Goal: Book appointment/travel/reservation

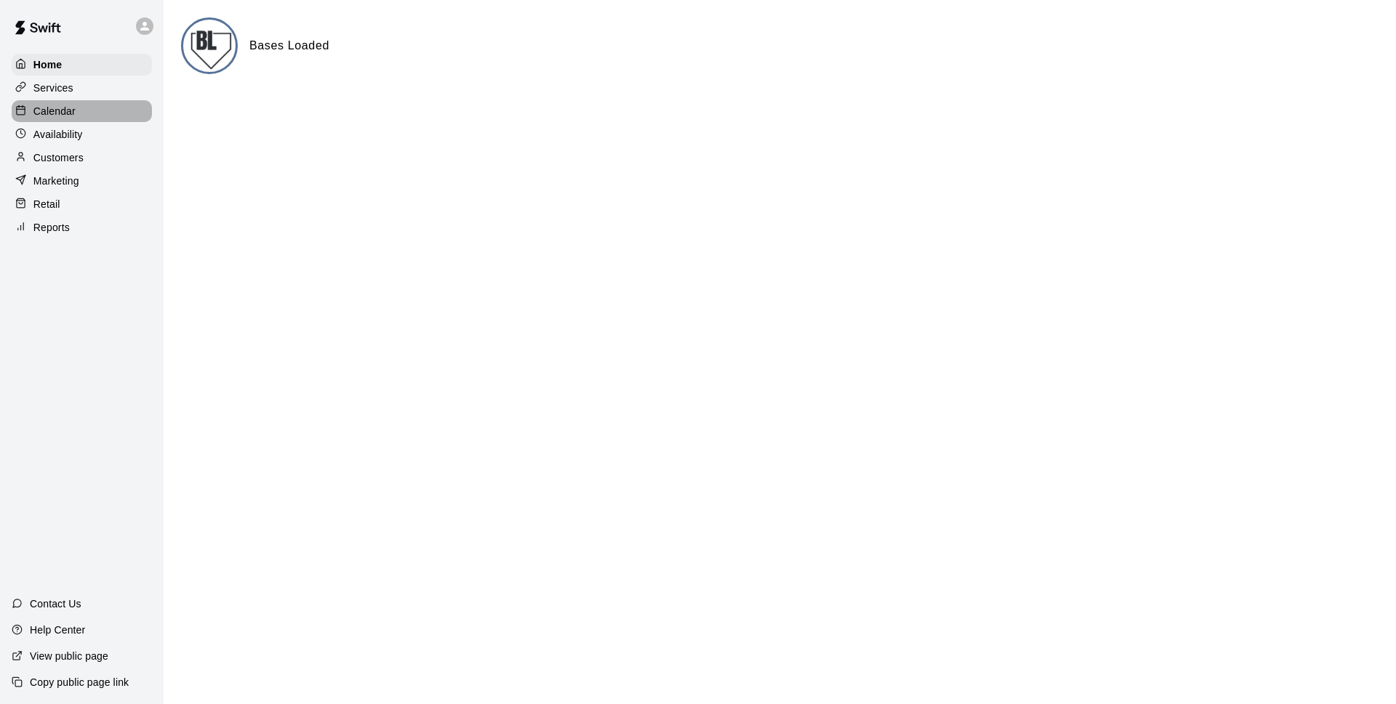
click at [78, 117] on div "Calendar" at bounding box center [82, 111] width 140 height 22
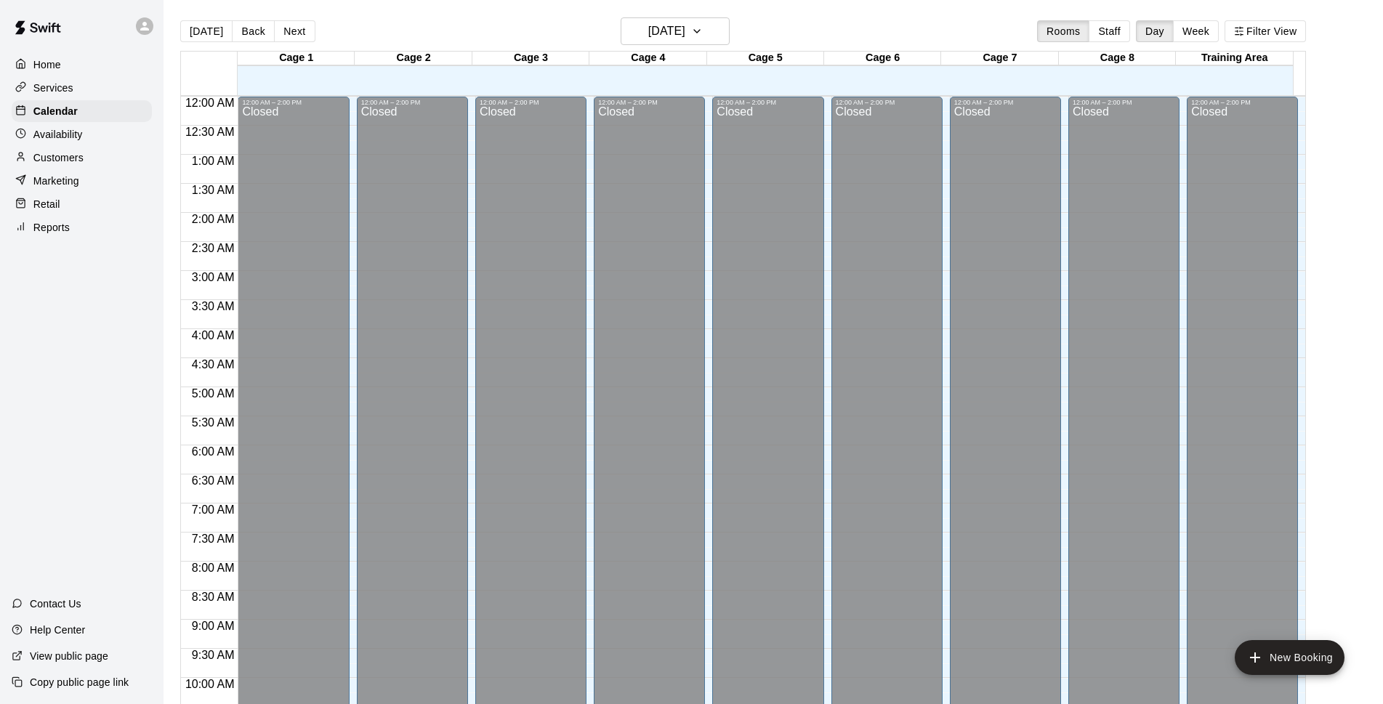
scroll to position [645, 0]
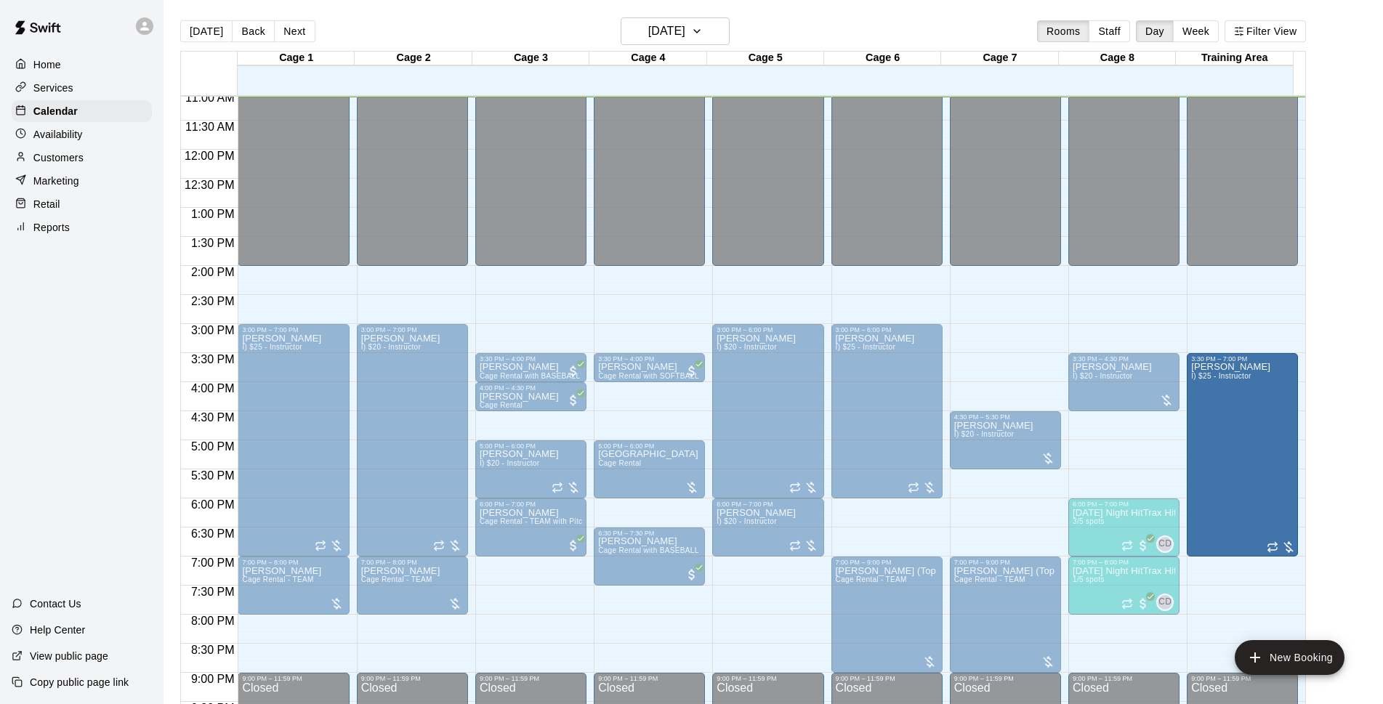
drag, startPoint x: 1239, startPoint y: 329, endPoint x: 1240, endPoint y: 365, distance: 35.6
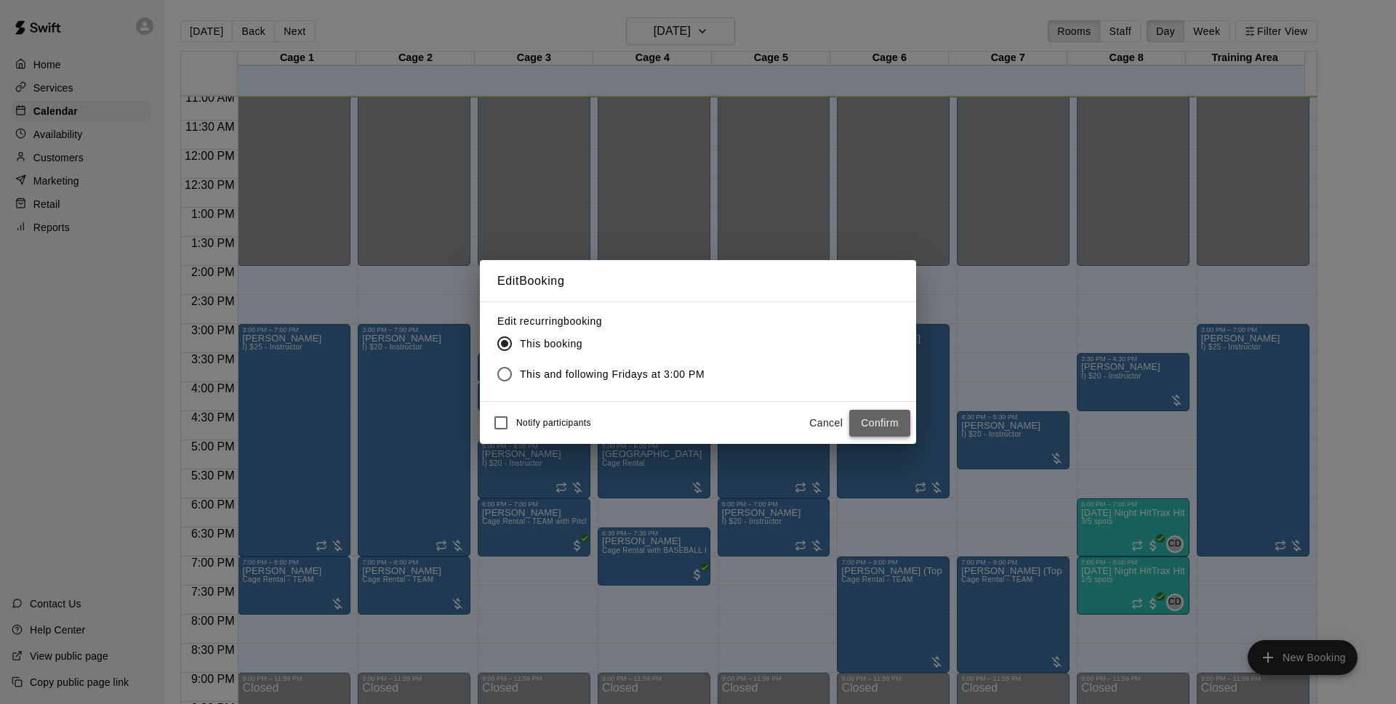
click at [898, 426] on button "Confirm" at bounding box center [879, 423] width 61 height 27
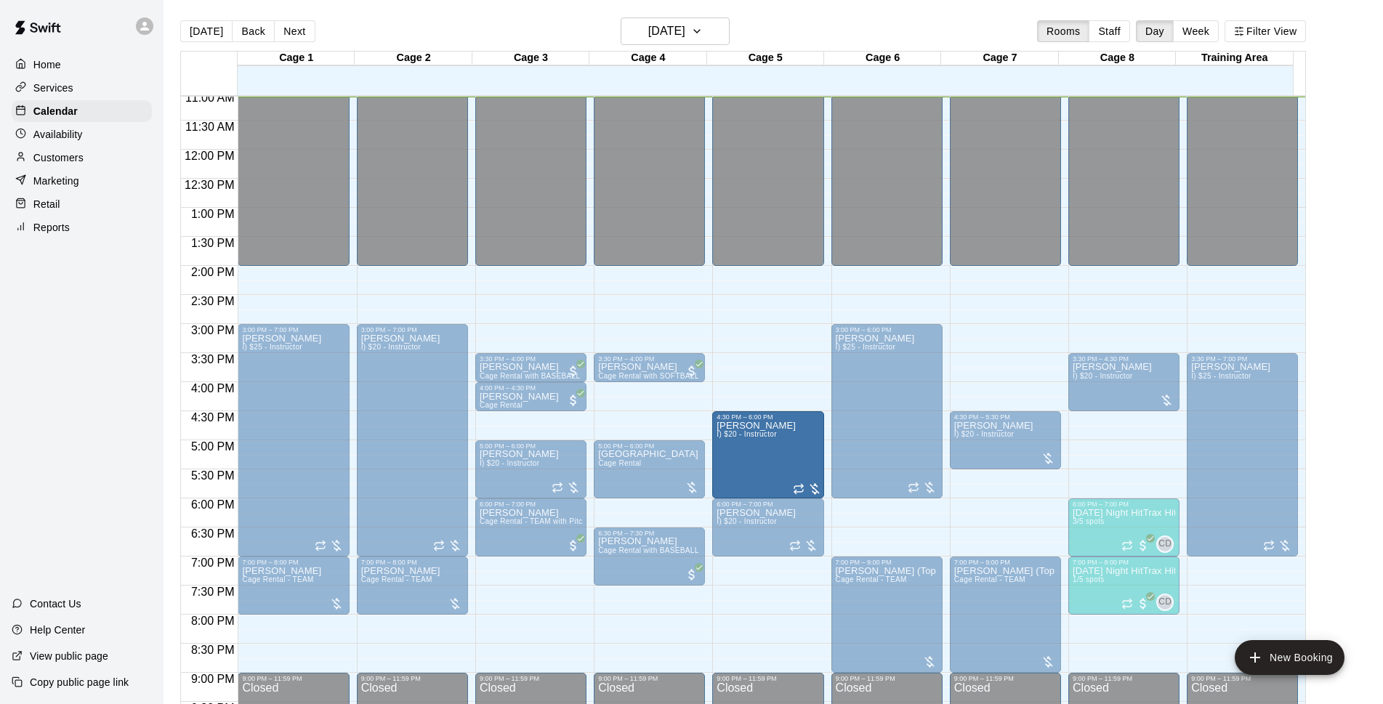
drag, startPoint x: 762, startPoint y: 329, endPoint x: 762, endPoint y: 379, distance: 49.4
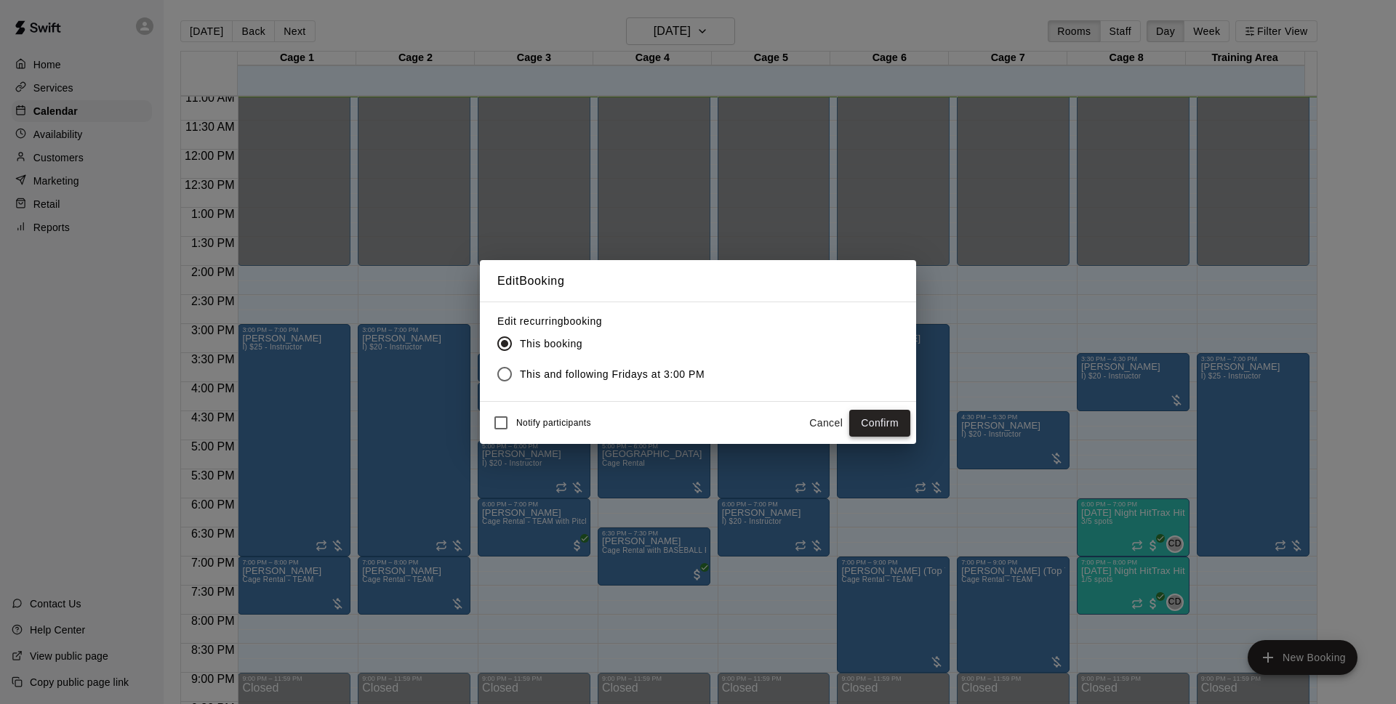
click at [861, 423] on button "Confirm" at bounding box center [879, 423] width 61 height 27
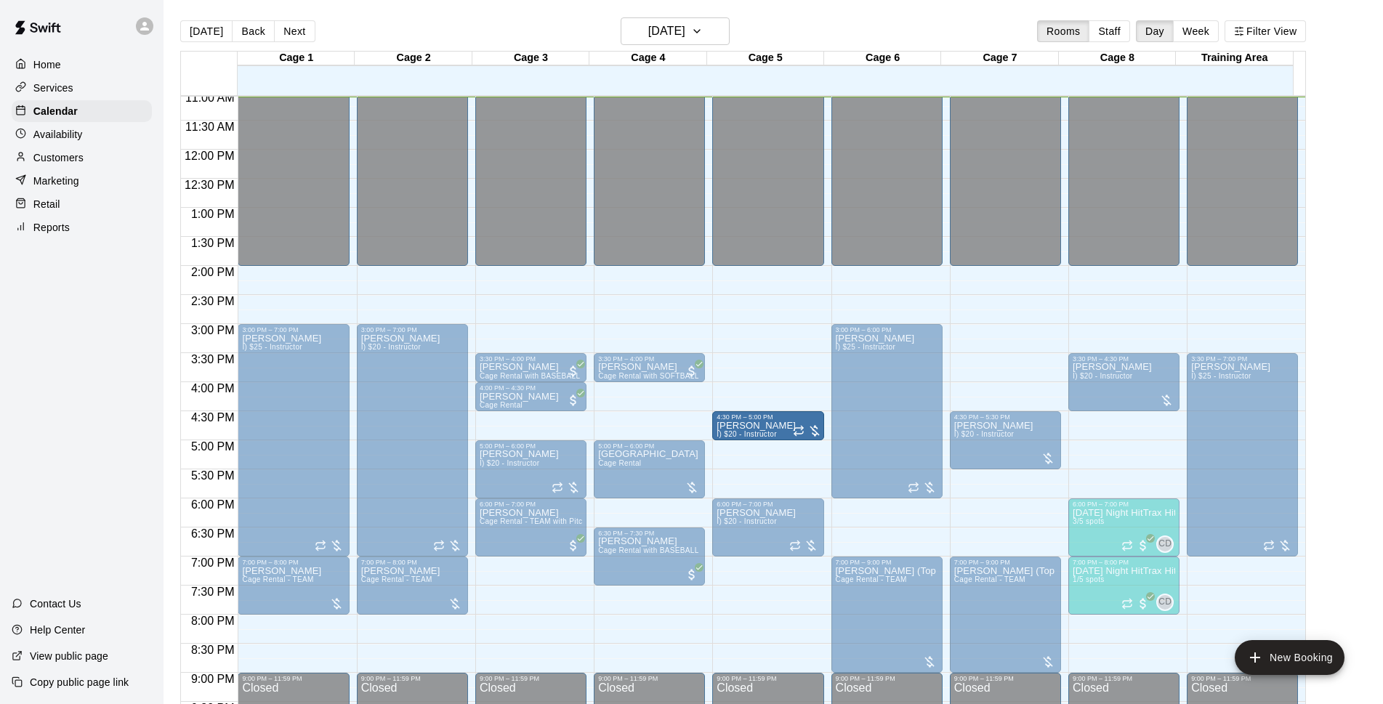
drag, startPoint x: 766, startPoint y: 497, endPoint x: 762, endPoint y: 442, distance: 55.4
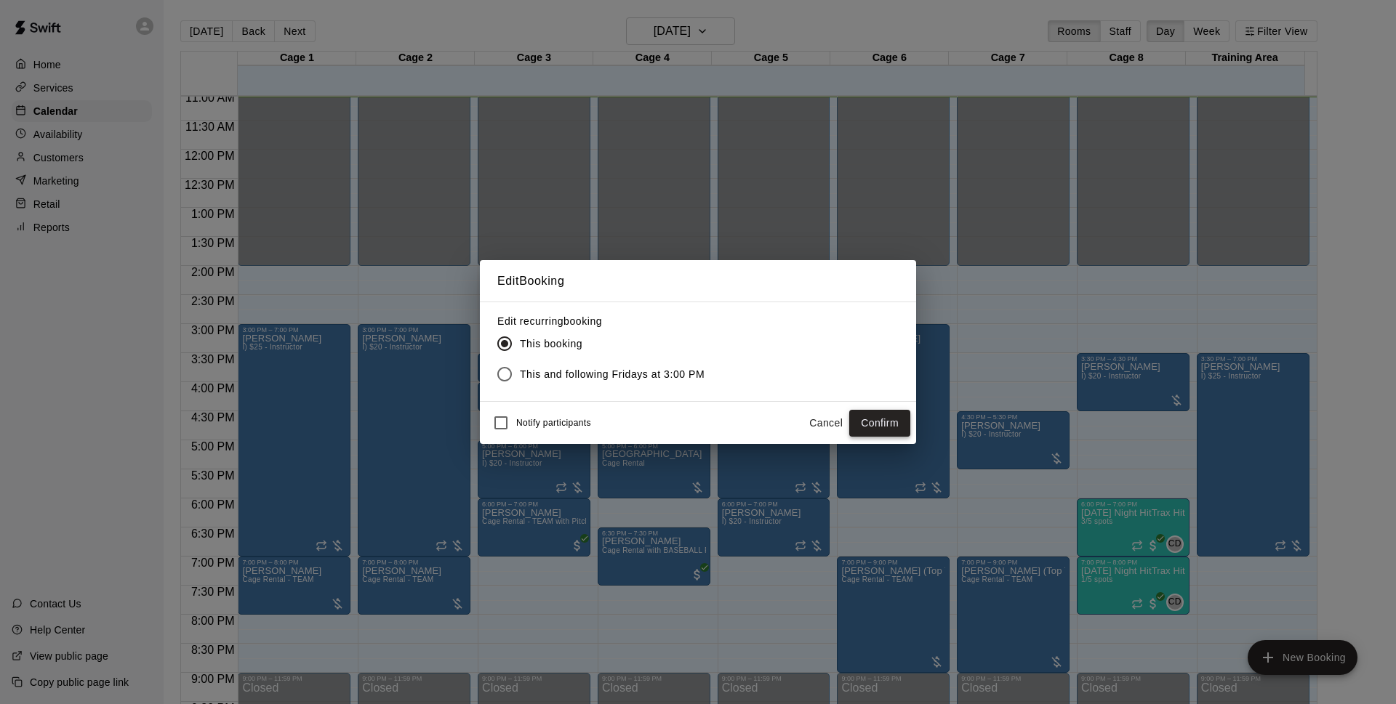
click at [878, 419] on button "Confirm" at bounding box center [879, 423] width 61 height 27
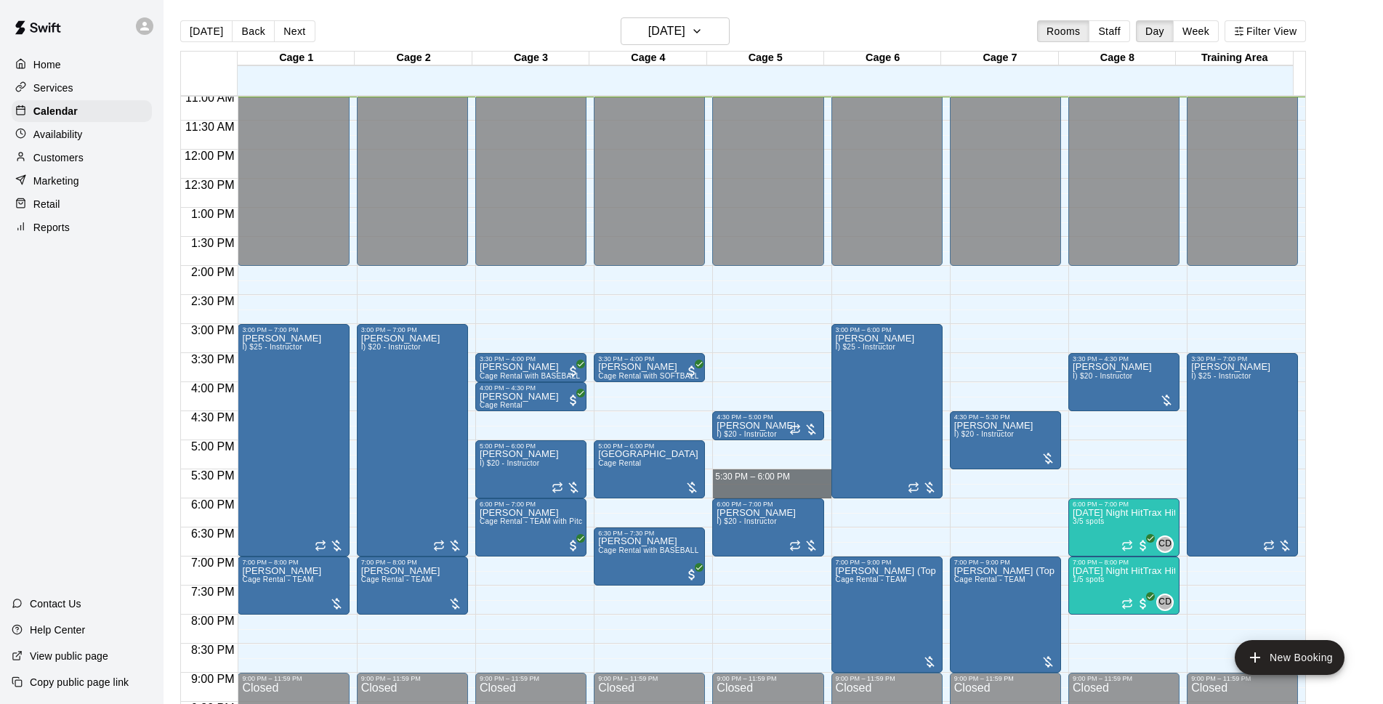
drag, startPoint x: 762, startPoint y: 472, endPoint x: 759, endPoint y: 488, distance: 16.3
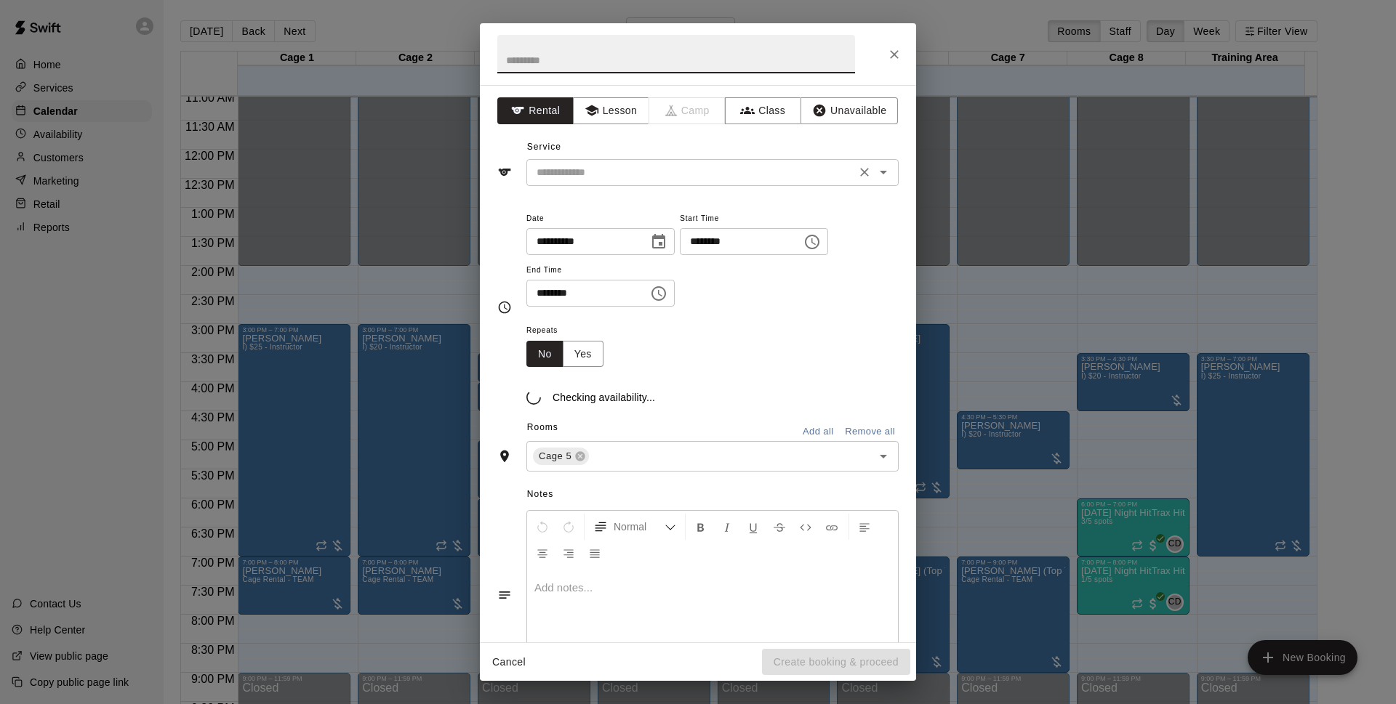
click at [623, 177] on input "text" at bounding box center [691, 173] width 321 height 18
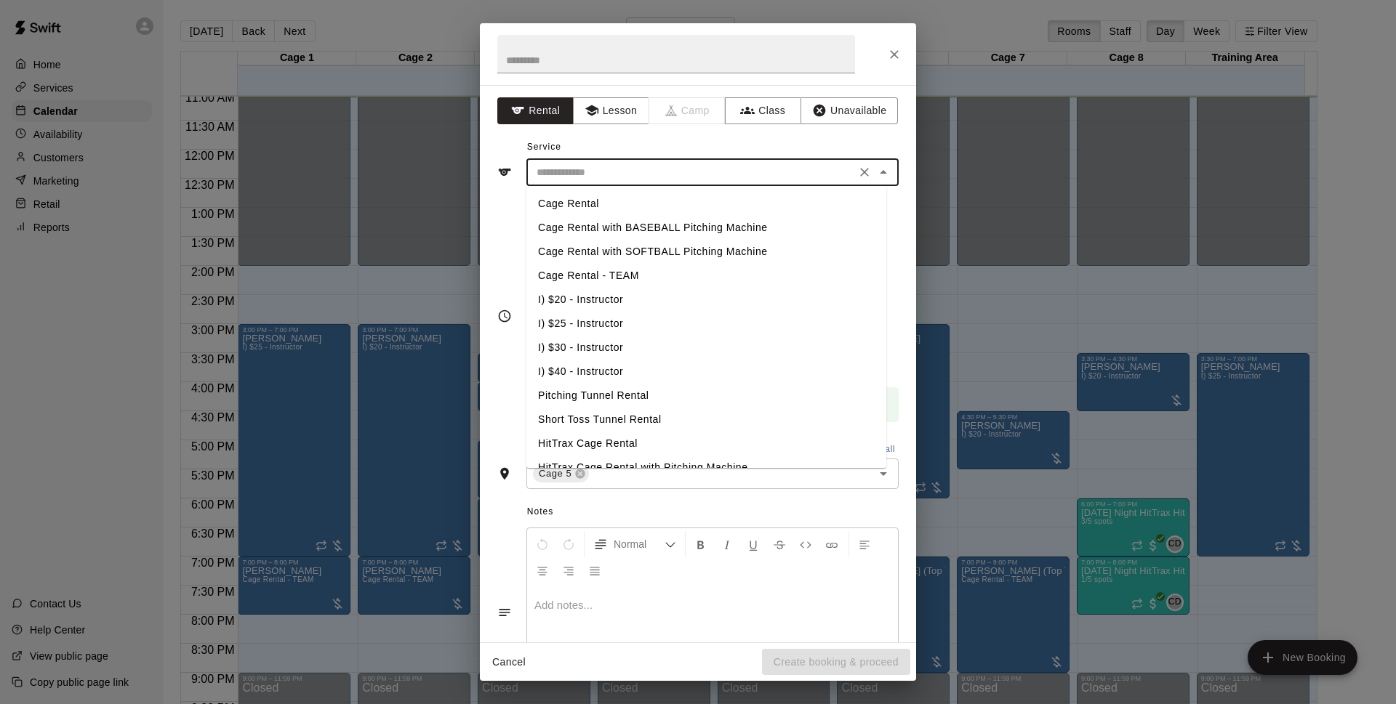
click at [599, 294] on li "I) $20 - Instructor" at bounding box center [706, 300] width 360 height 24
type input "**********"
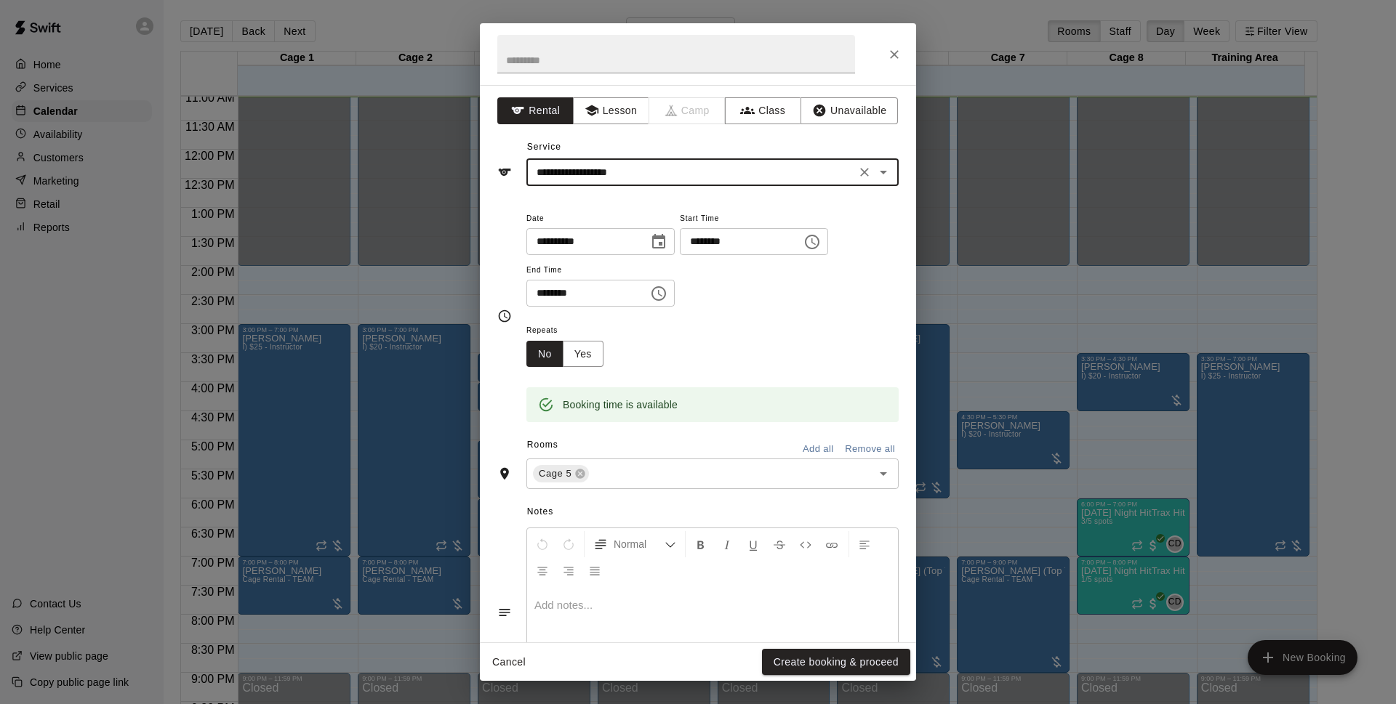
click at [857, 658] on button "Create booking & proceed" at bounding box center [836, 662] width 148 height 27
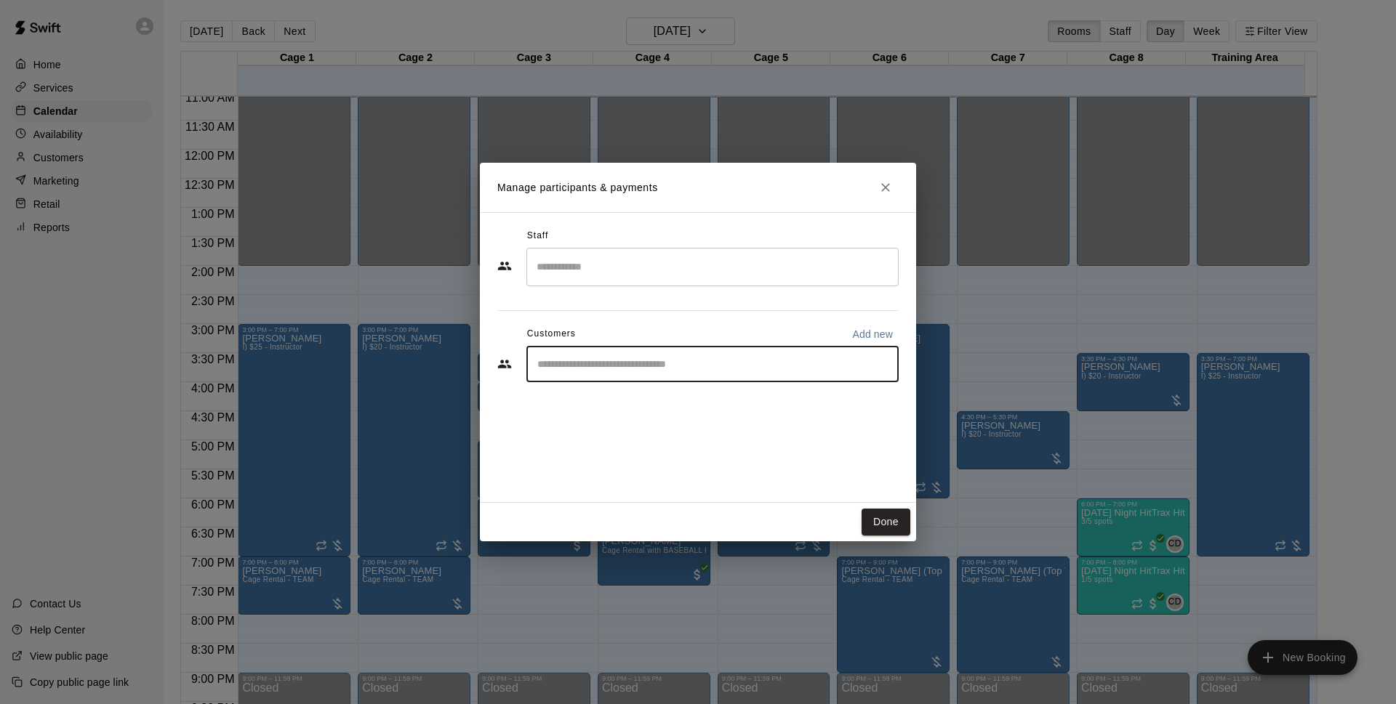
click at [660, 363] on input "Start typing to search customers..." at bounding box center [712, 364] width 359 height 15
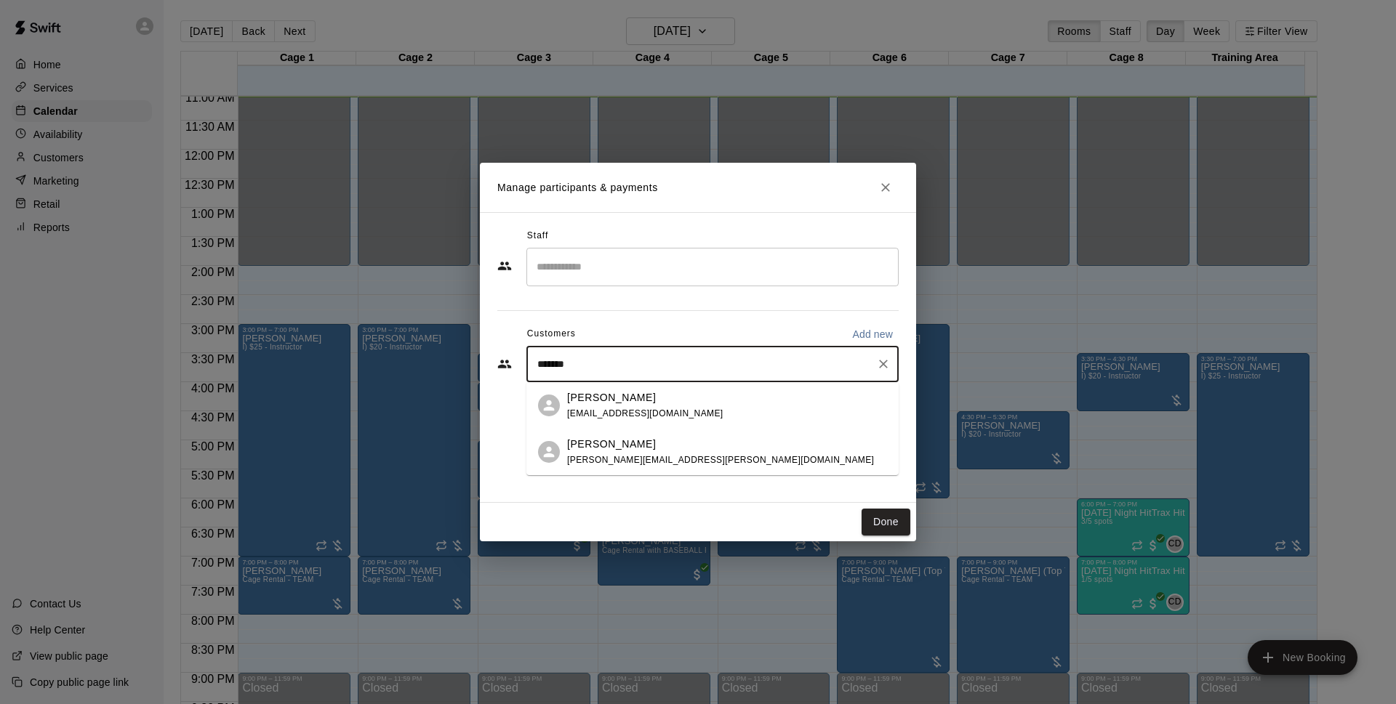
type input "********"
click at [688, 412] on div "[PERSON_NAME] [PERSON_NAME][EMAIL_ADDRESS][PERSON_NAME][DOMAIN_NAME]" at bounding box center [727, 405] width 320 height 31
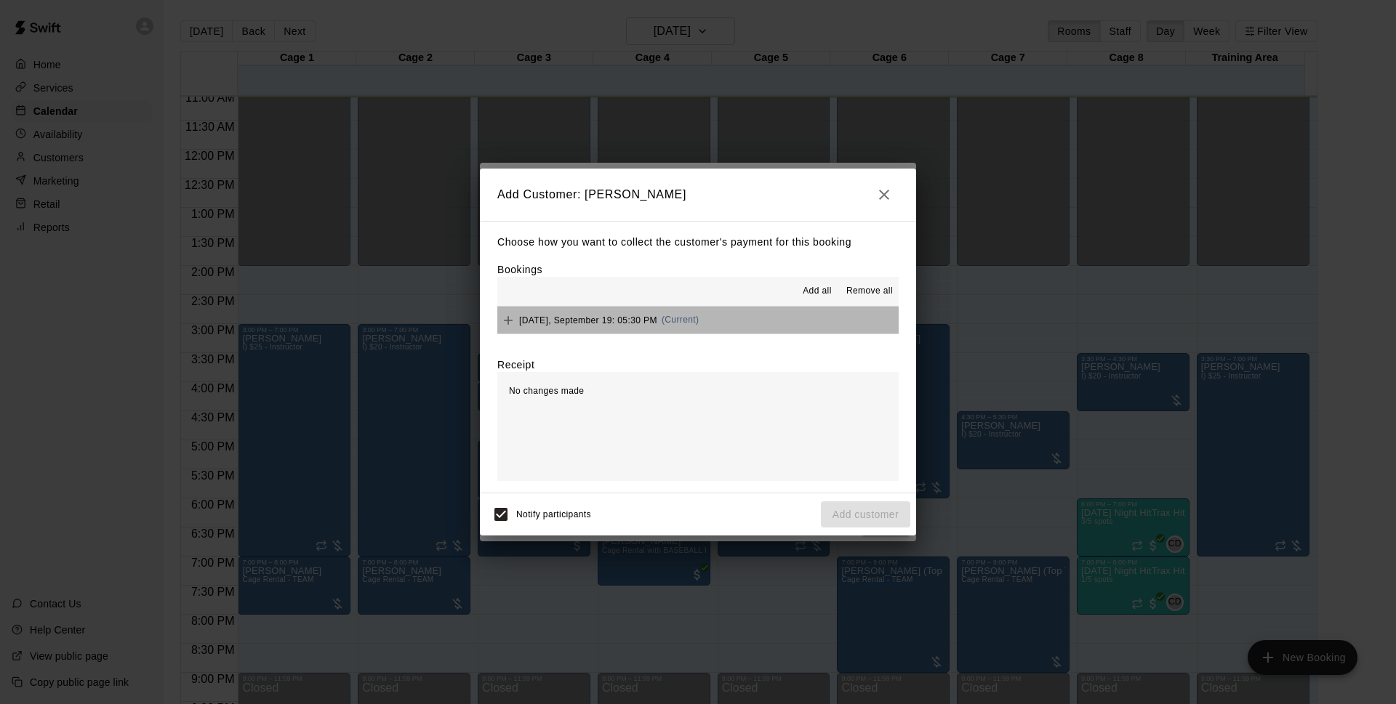
click at [769, 333] on button "[DATE], September 19: 05:30 PM (Current)" at bounding box center [697, 320] width 401 height 27
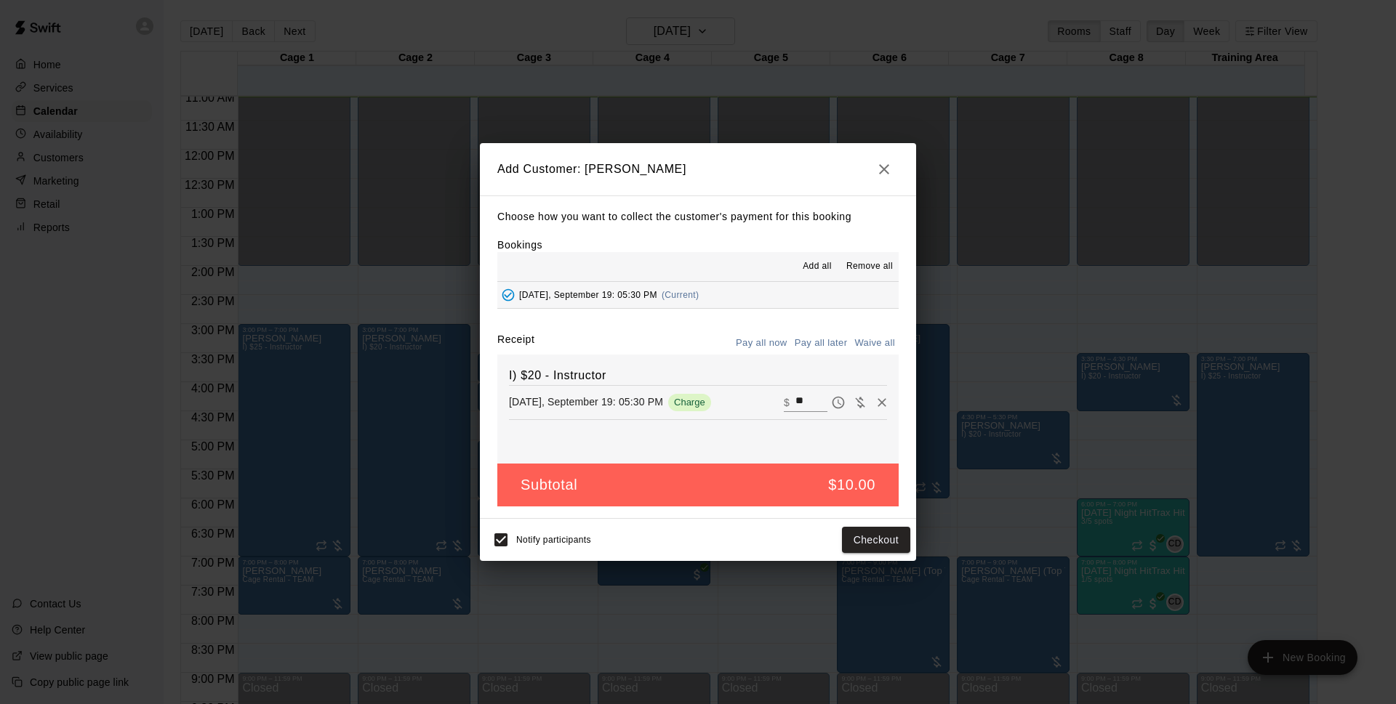
click at [809, 336] on button "Pay all later" at bounding box center [821, 343] width 60 height 23
click at [882, 544] on button "Add customer" at bounding box center [865, 540] width 89 height 27
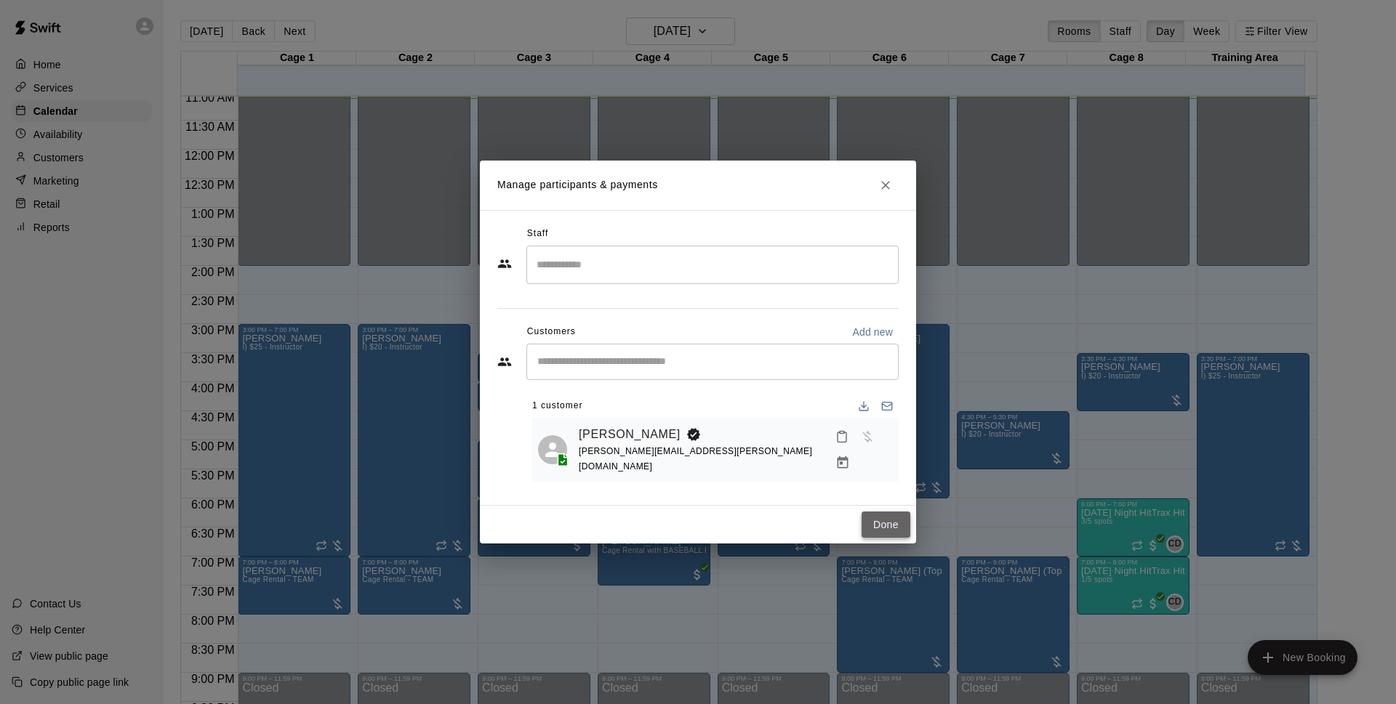
click at [898, 519] on button "Done" at bounding box center [885, 525] width 49 height 27
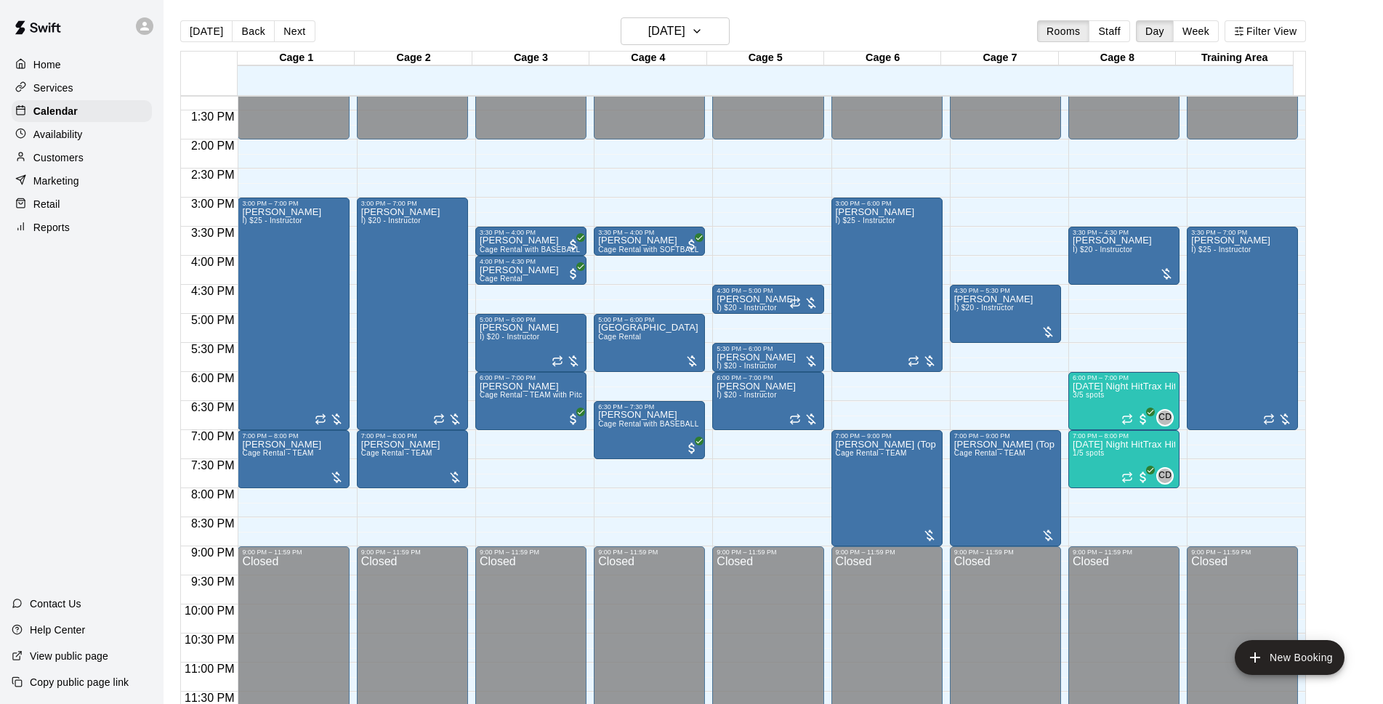
scroll to position [679, 0]
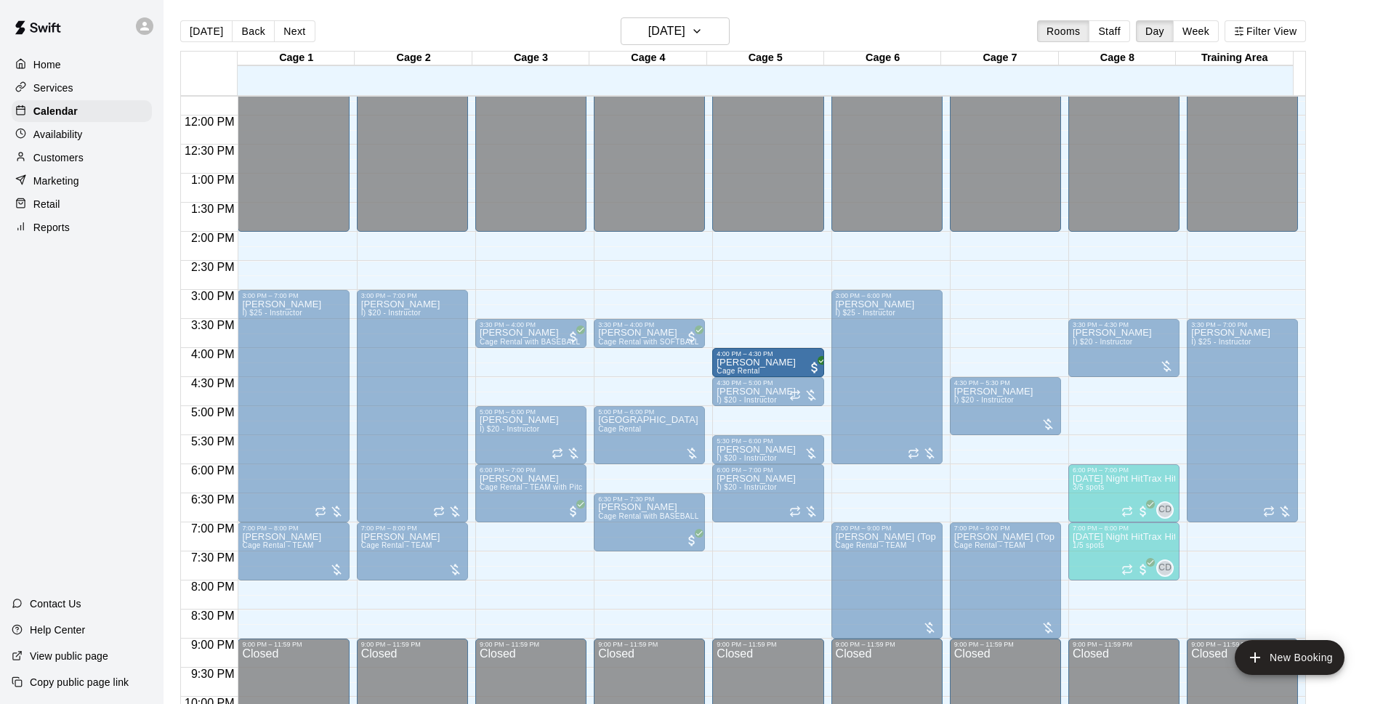
drag, startPoint x: 742, startPoint y: 365, endPoint x: 776, endPoint y: 371, distance: 34.8
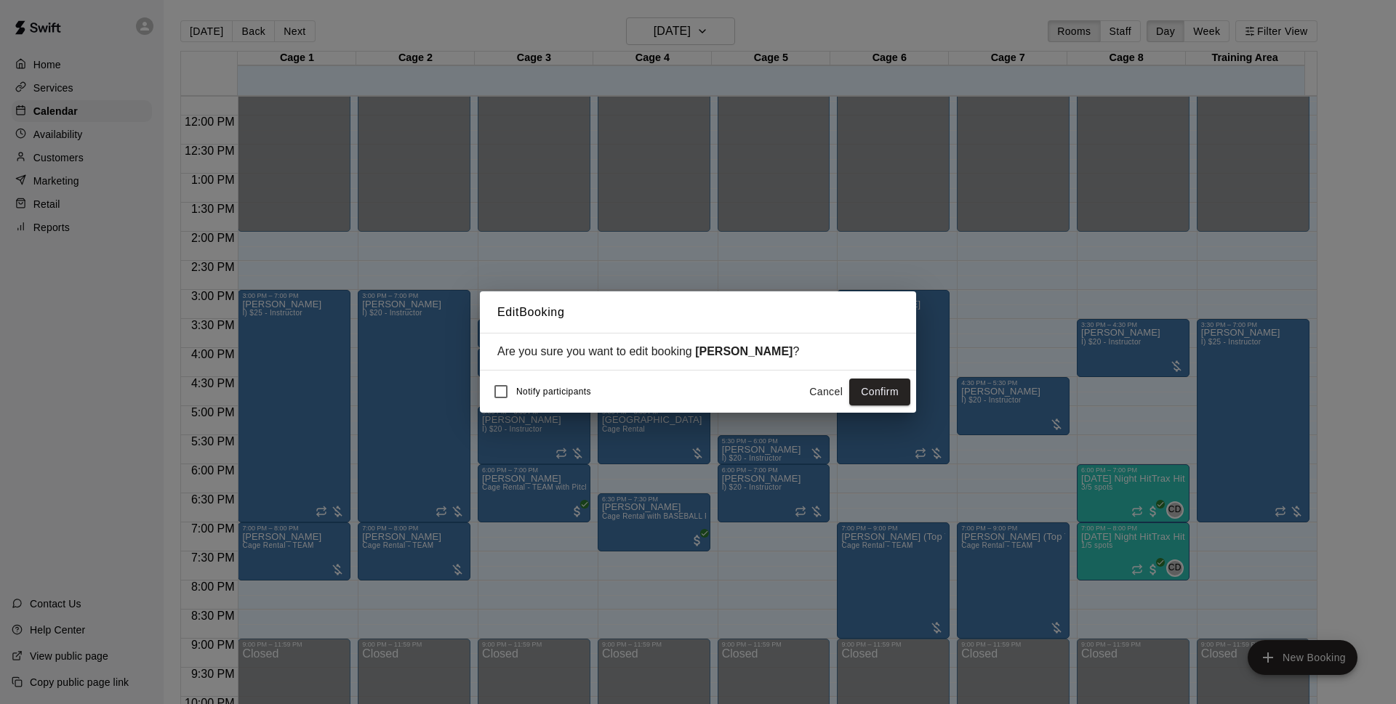
click at [900, 396] on button "Confirm" at bounding box center [879, 392] width 61 height 27
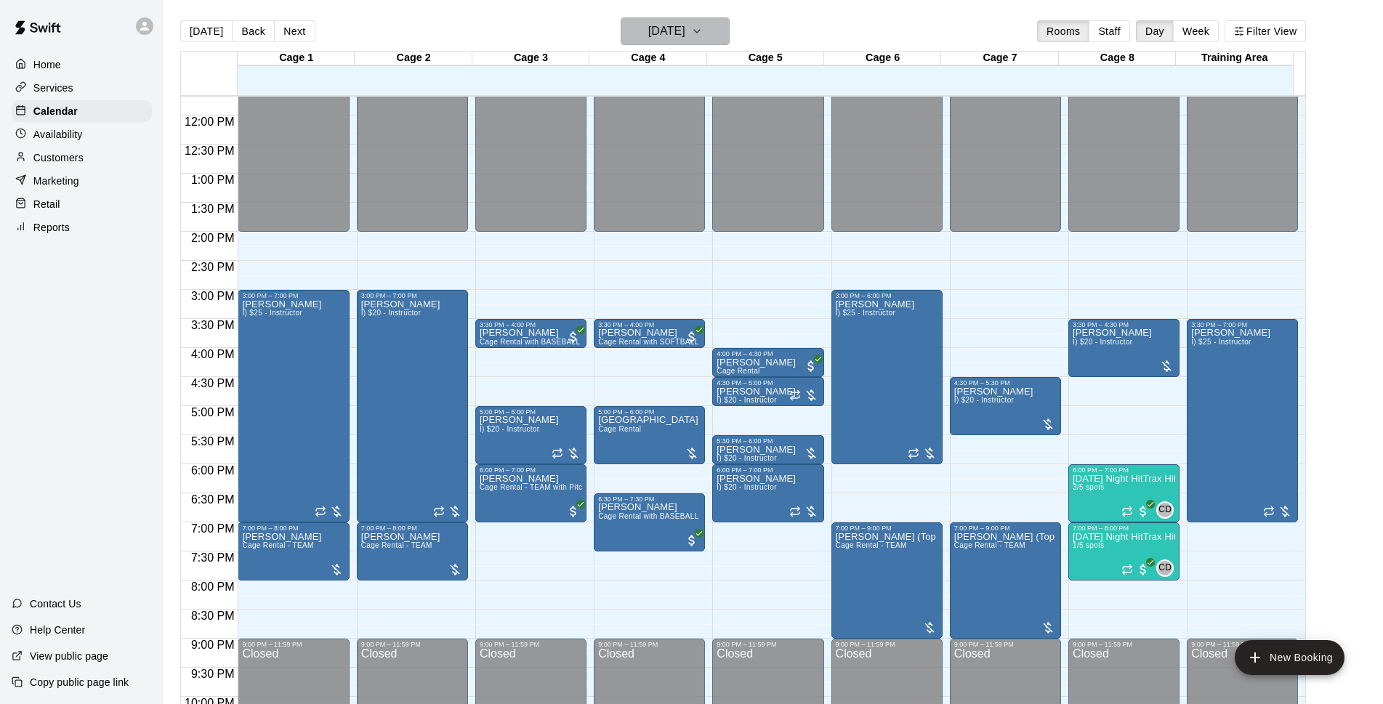
click at [685, 31] on h6 "[DATE]" at bounding box center [666, 31] width 37 height 20
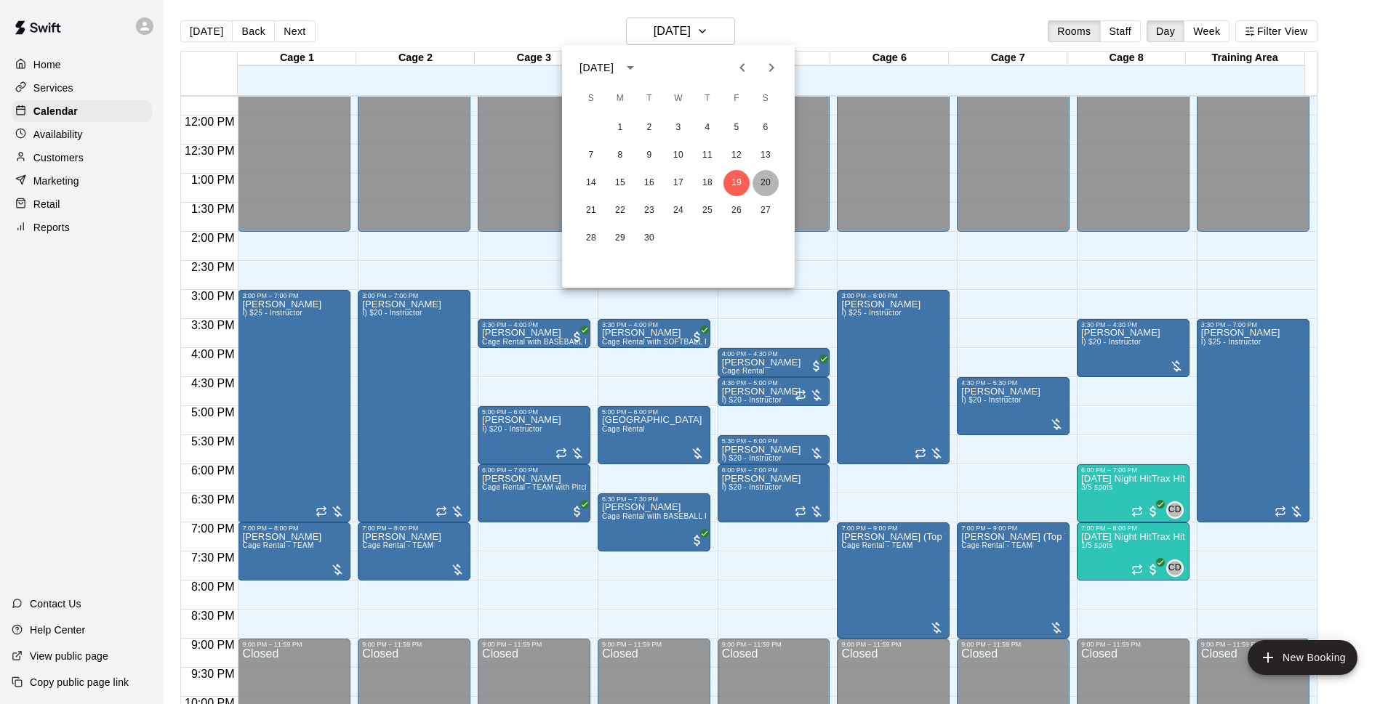
click at [767, 186] on button "20" at bounding box center [765, 183] width 26 height 26
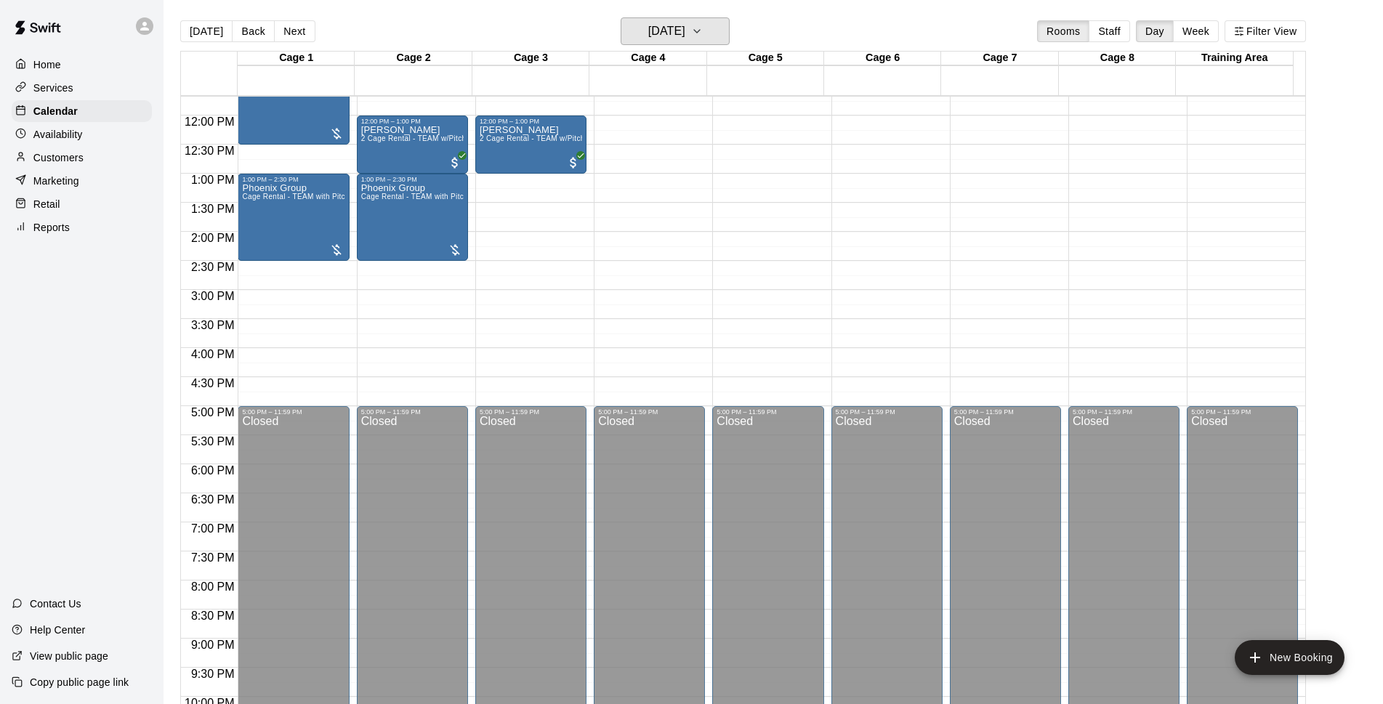
scroll to position [492, 0]
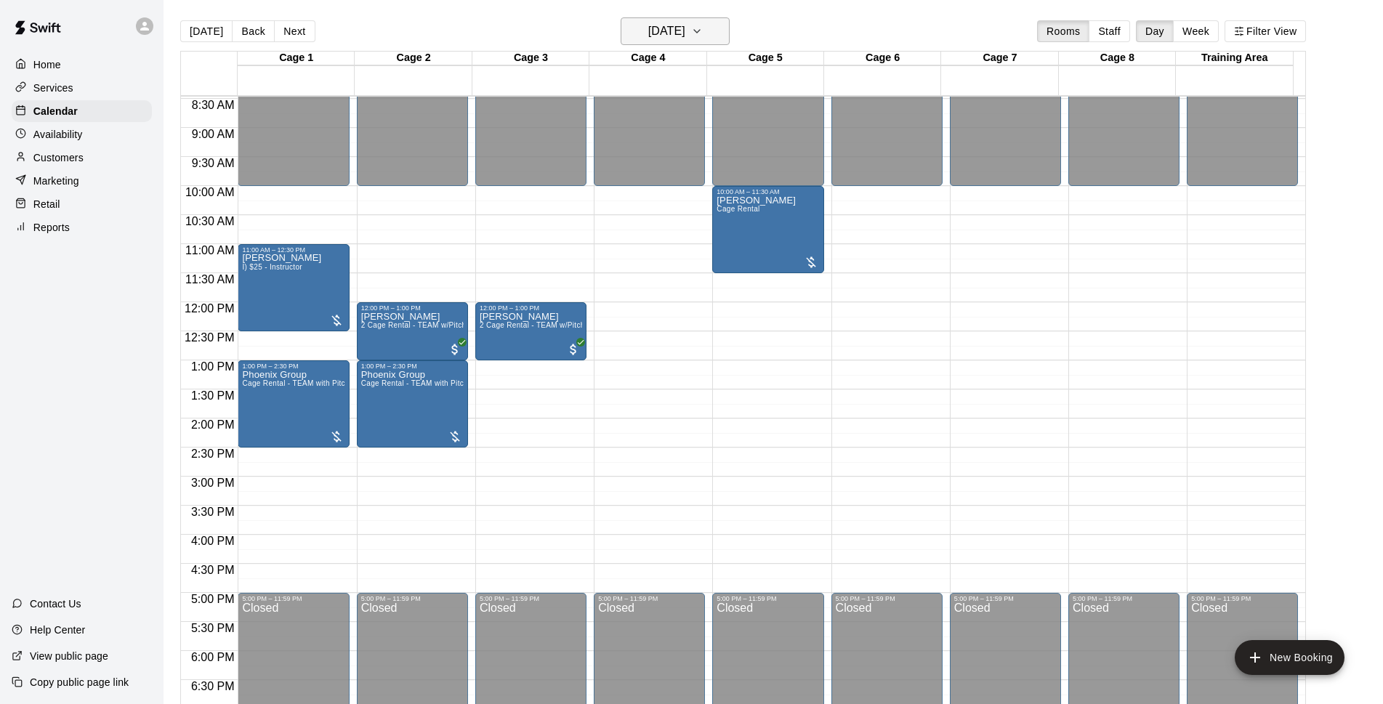
click at [700, 31] on icon "button" at bounding box center [697, 31] width 6 height 3
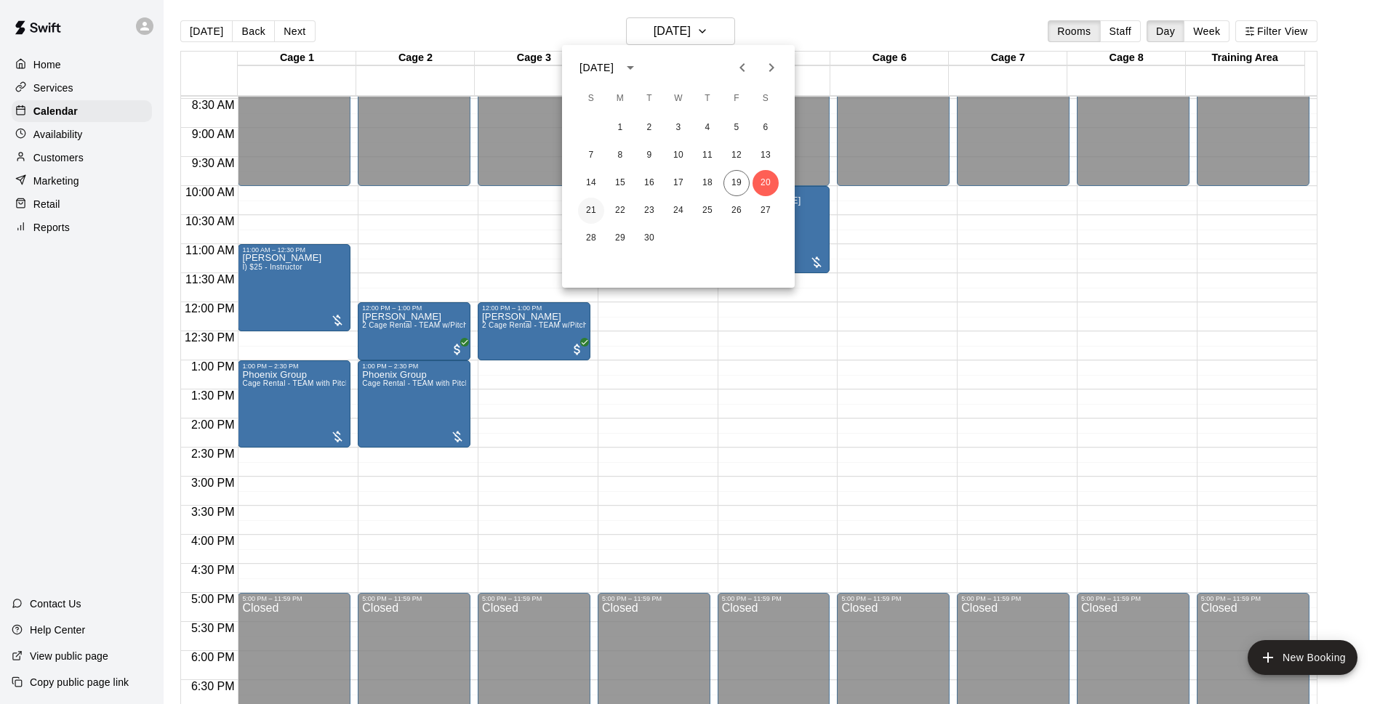
click at [587, 212] on button "21" at bounding box center [591, 211] width 26 height 26
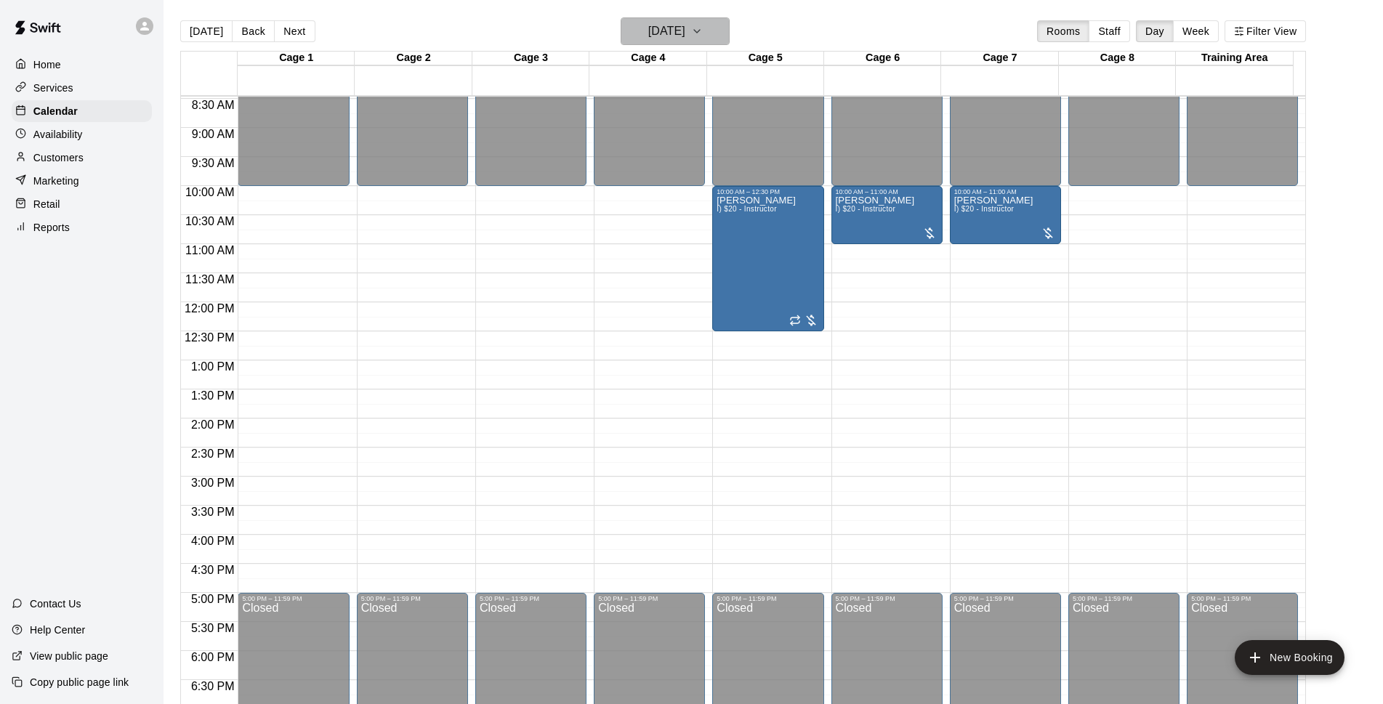
click at [669, 39] on h6 "[DATE]" at bounding box center [666, 31] width 37 height 20
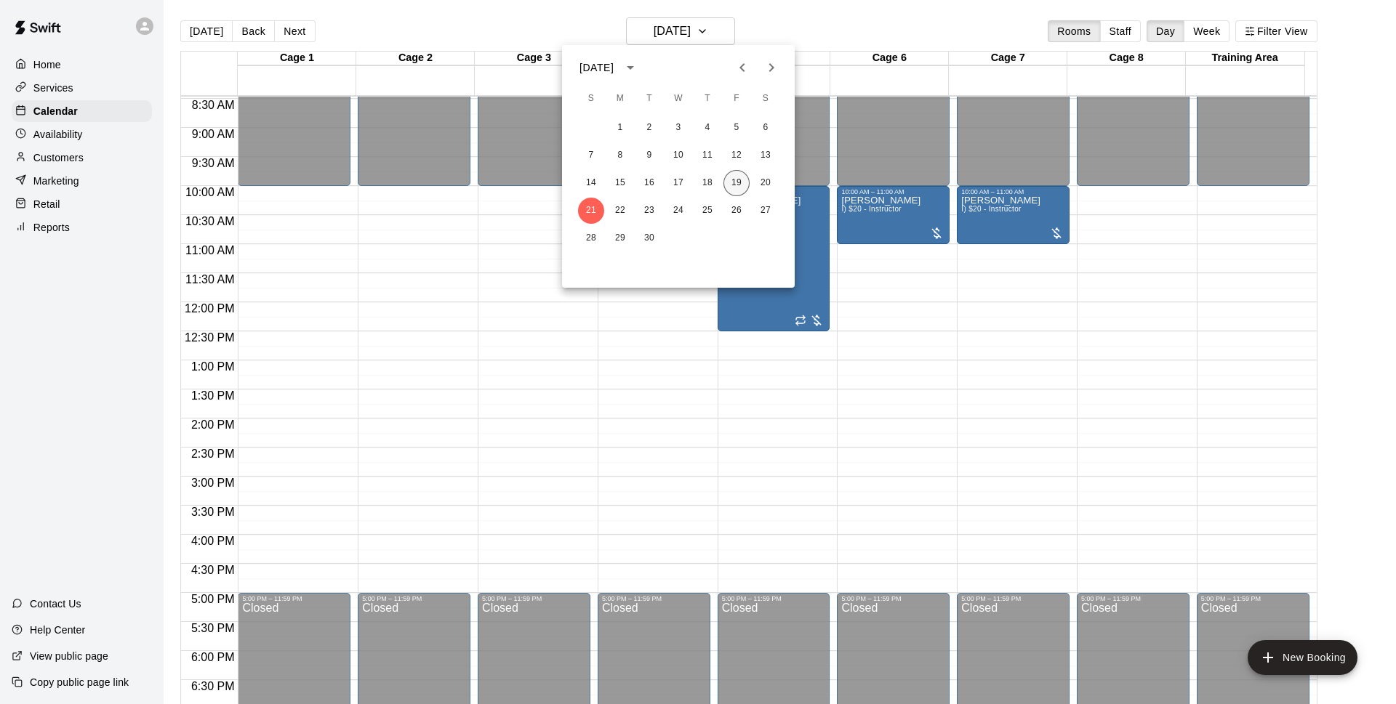
click at [742, 180] on button "19" at bounding box center [736, 183] width 26 height 26
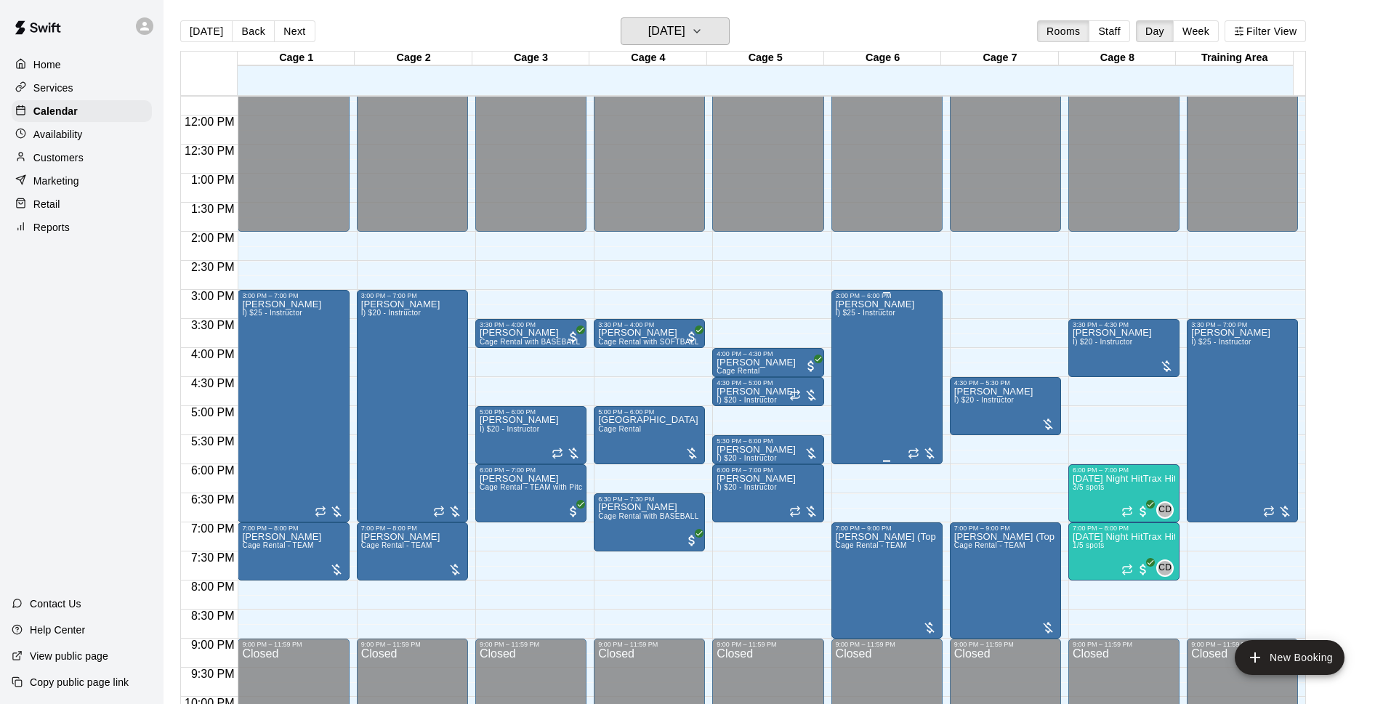
scroll to position [773, 0]
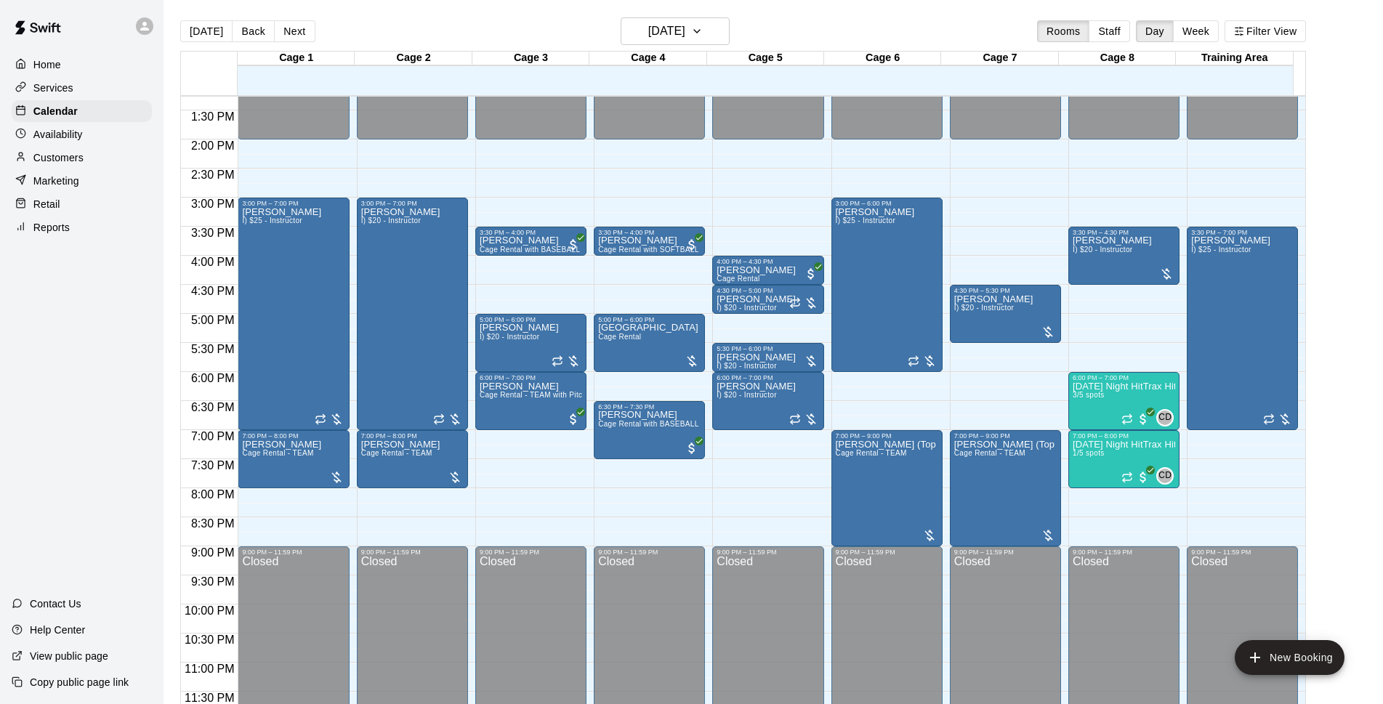
click at [946, 36] on div "[DATE] Back [DATE][DATE] Rooms Staff Day Week Filter View" at bounding box center [743, 33] width 1126 height 33
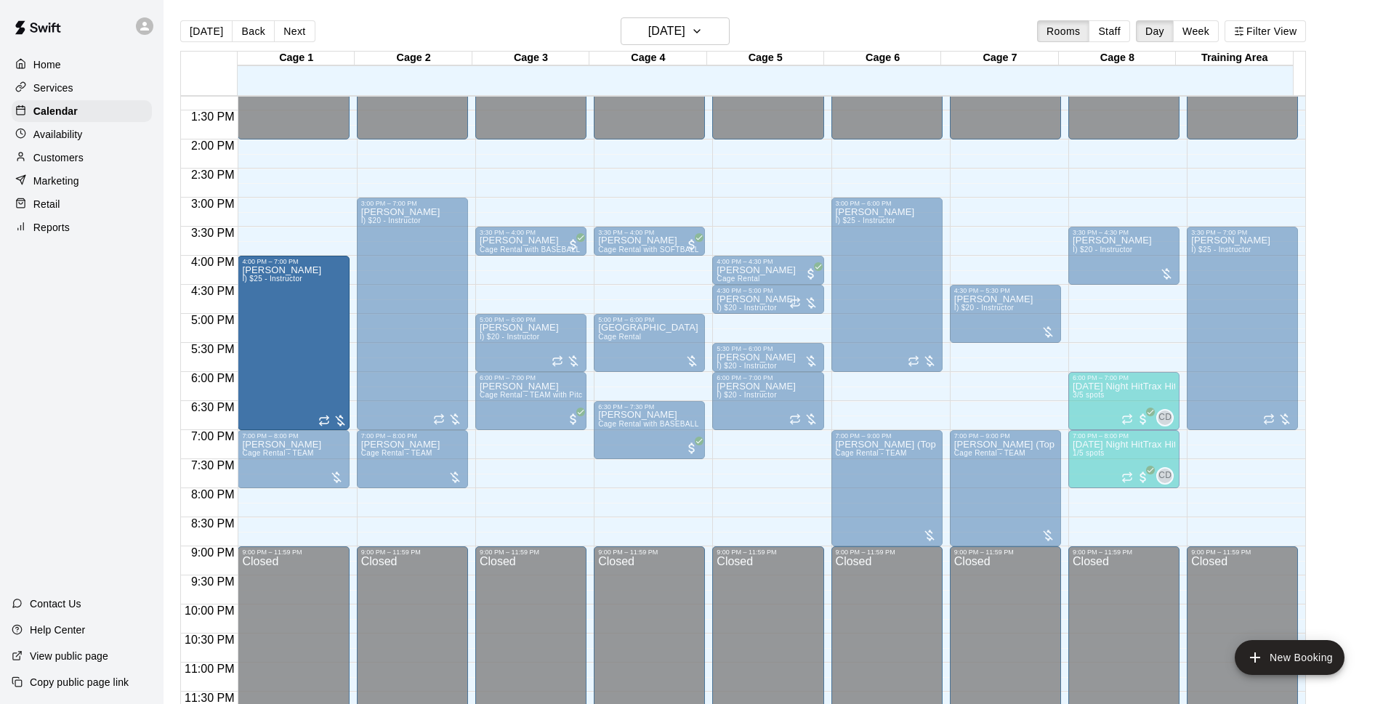
drag, startPoint x: 291, startPoint y: 200, endPoint x: 296, endPoint y: 262, distance: 61.9
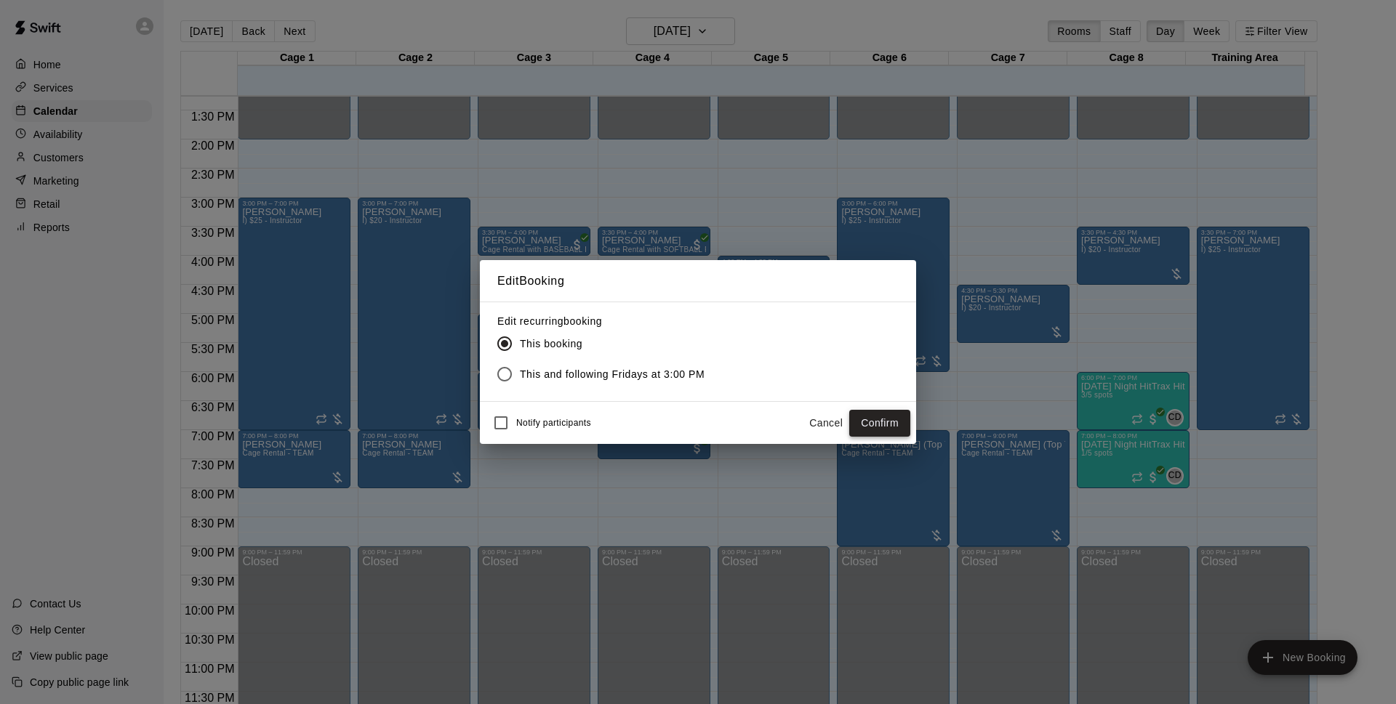
click at [880, 422] on button "Confirm" at bounding box center [879, 423] width 61 height 27
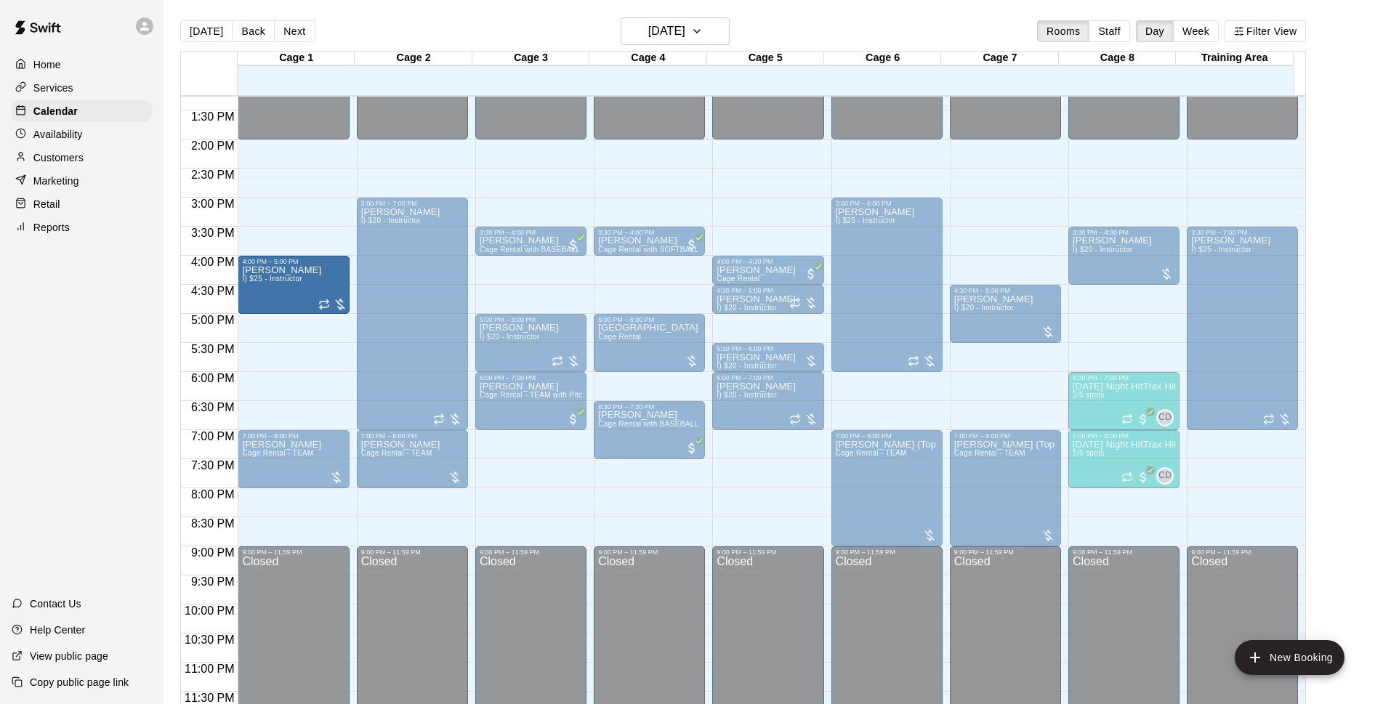
drag, startPoint x: 290, startPoint y: 426, endPoint x: 301, endPoint y: 322, distance: 104.5
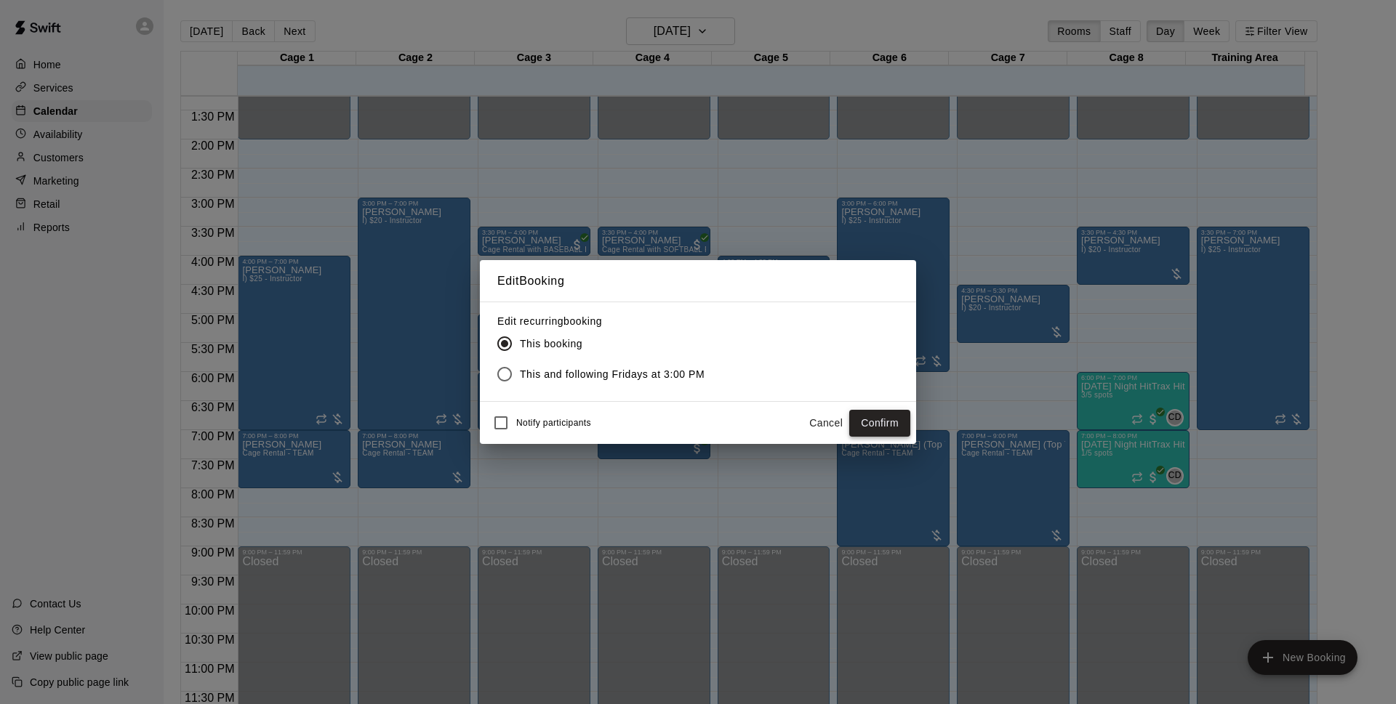
click at [882, 423] on button "Confirm" at bounding box center [879, 423] width 61 height 27
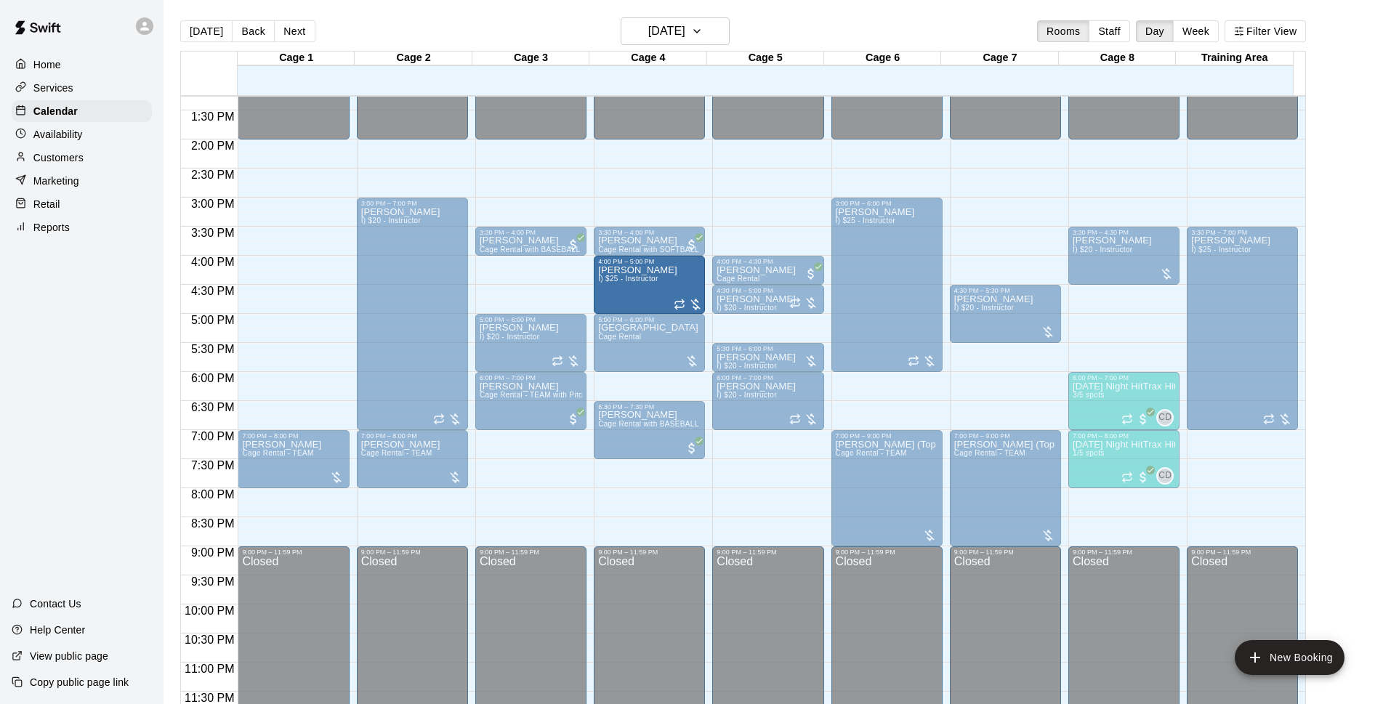
drag, startPoint x: 261, startPoint y: 281, endPoint x: 693, endPoint y: 294, distance: 432.0
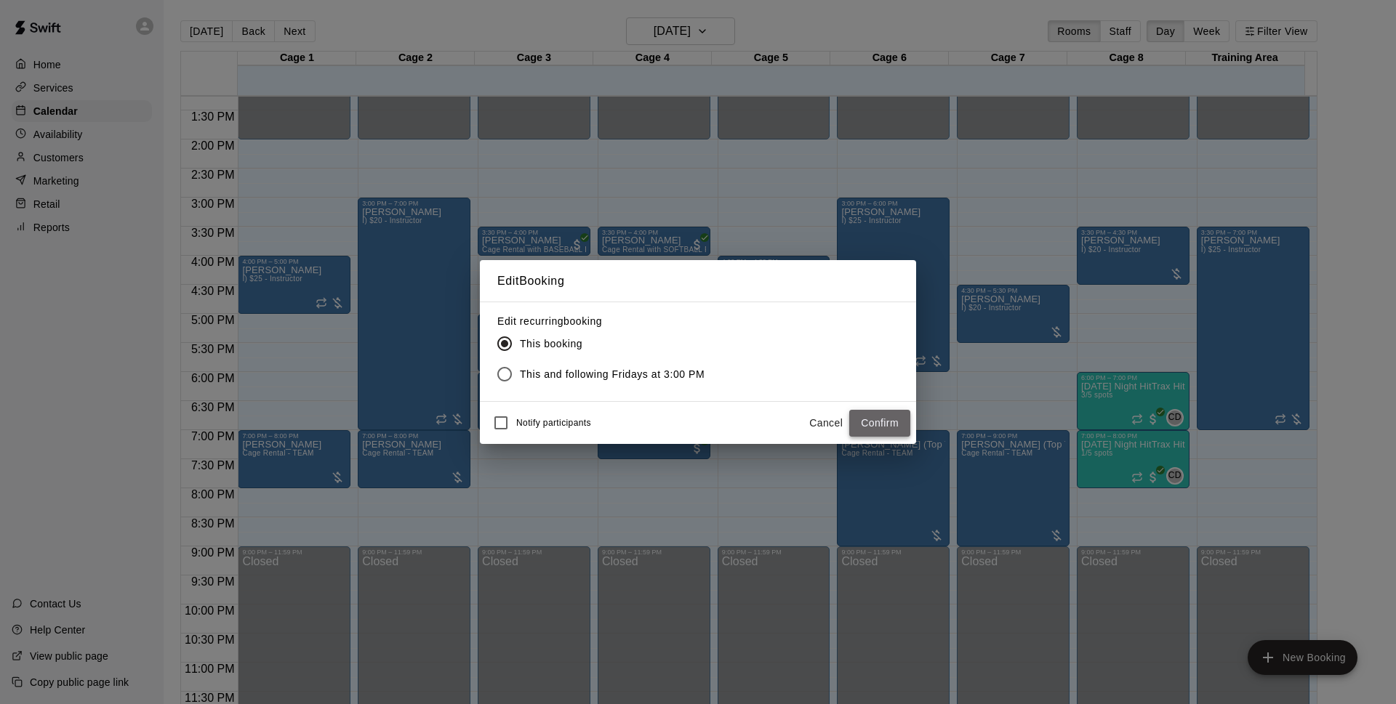
click at [866, 417] on button "Confirm" at bounding box center [879, 423] width 61 height 27
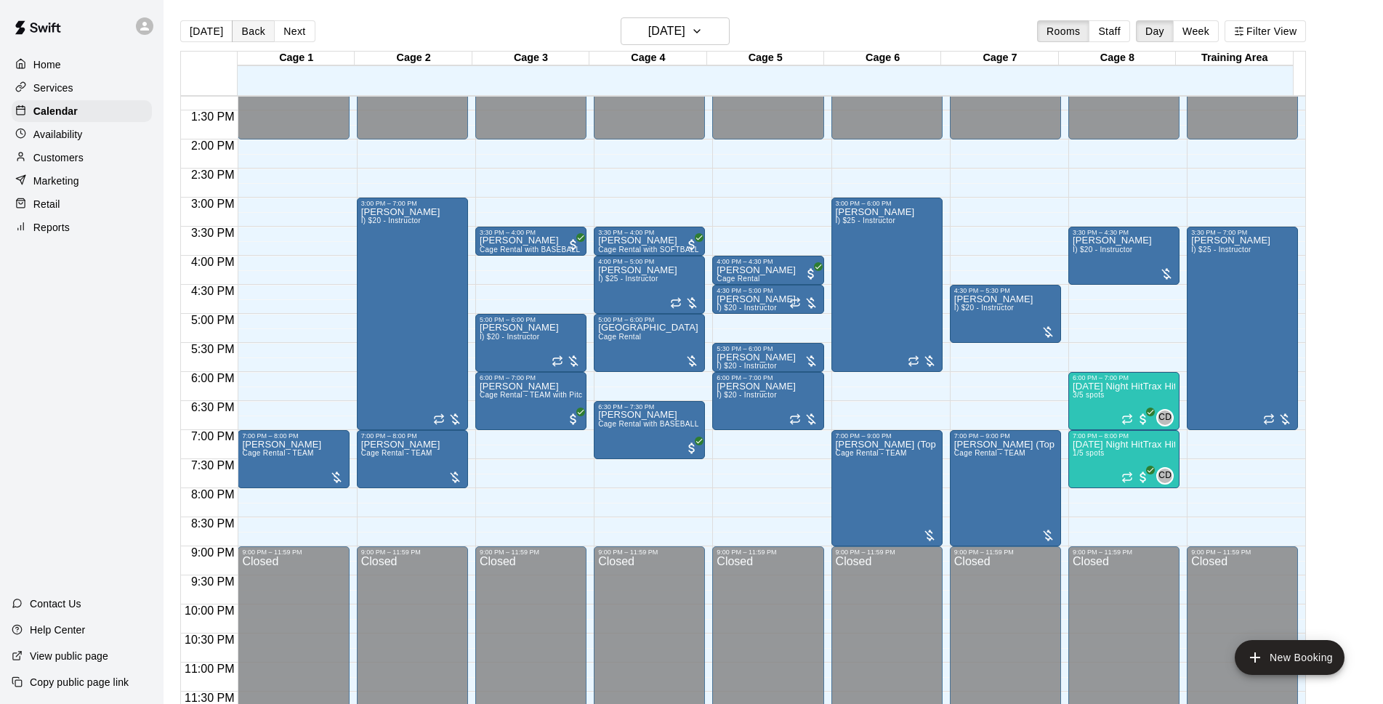
click at [251, 38] on button "Back" at bounding box center [253, 31] width 43 height 22
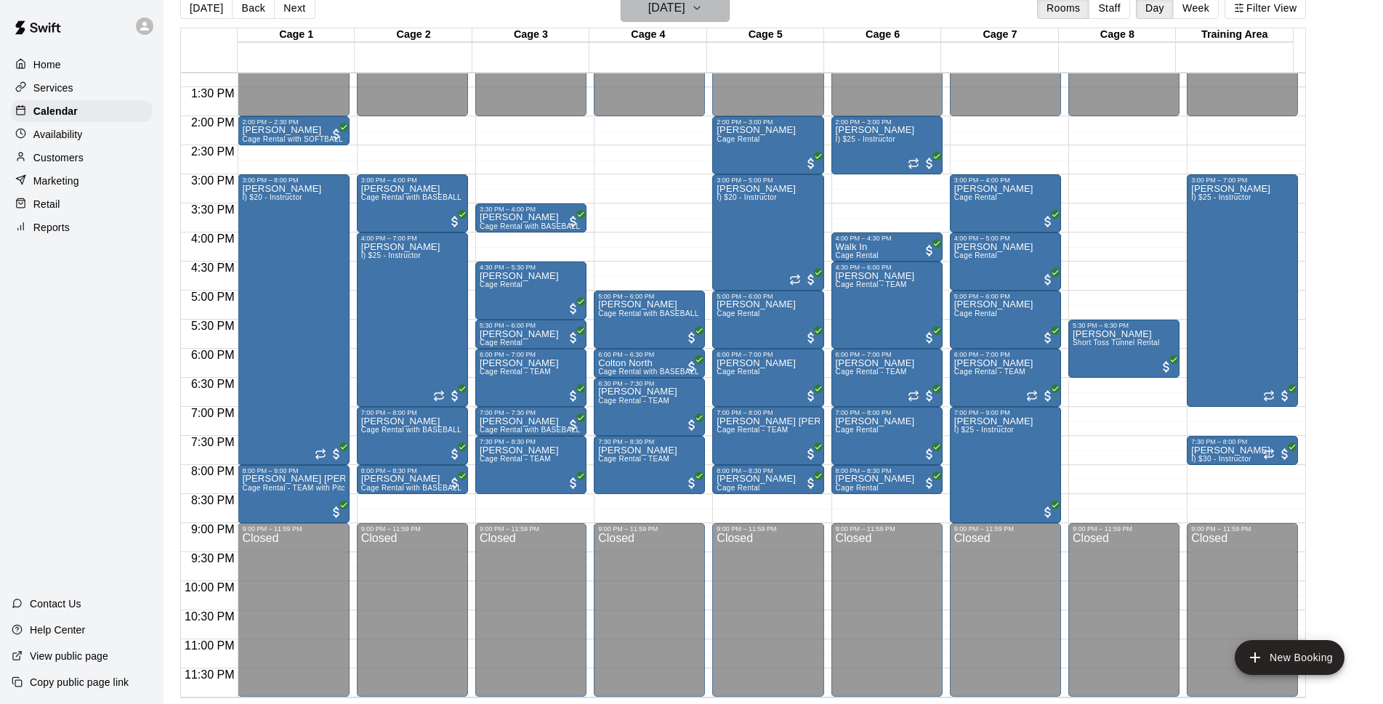
click at [685, 11] on h6 "[DATE]" at bounding box center [666, 8] width 37 height 20
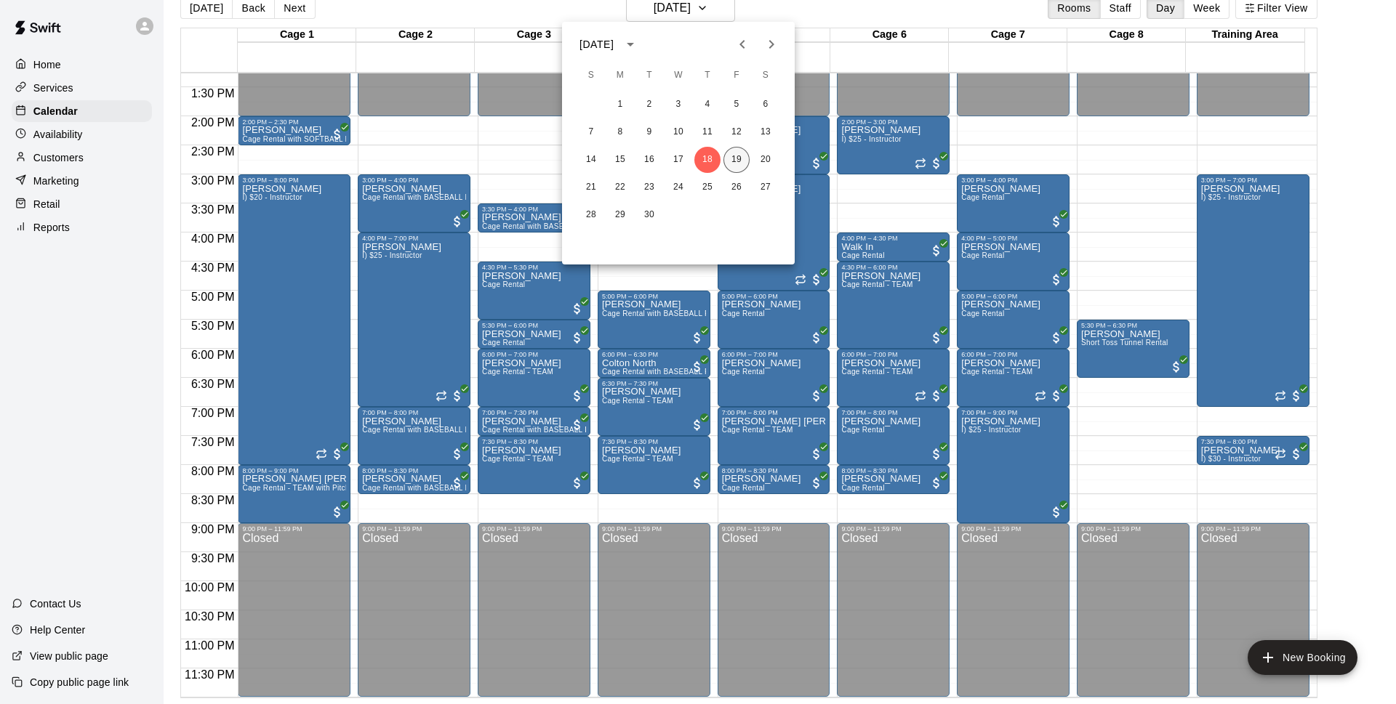
click at [742, 154] on button "19" at bounding box center [736, 160] width 26 height 26
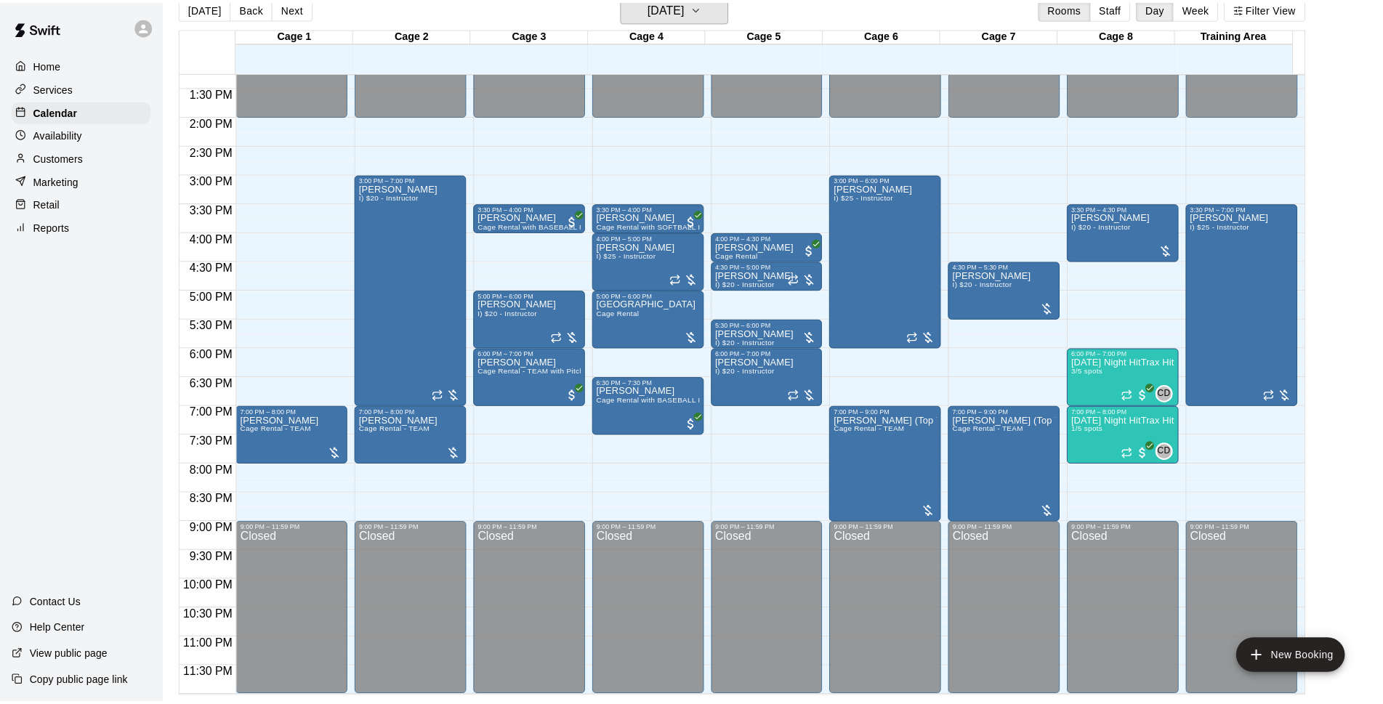
scroll to position [17, 0]
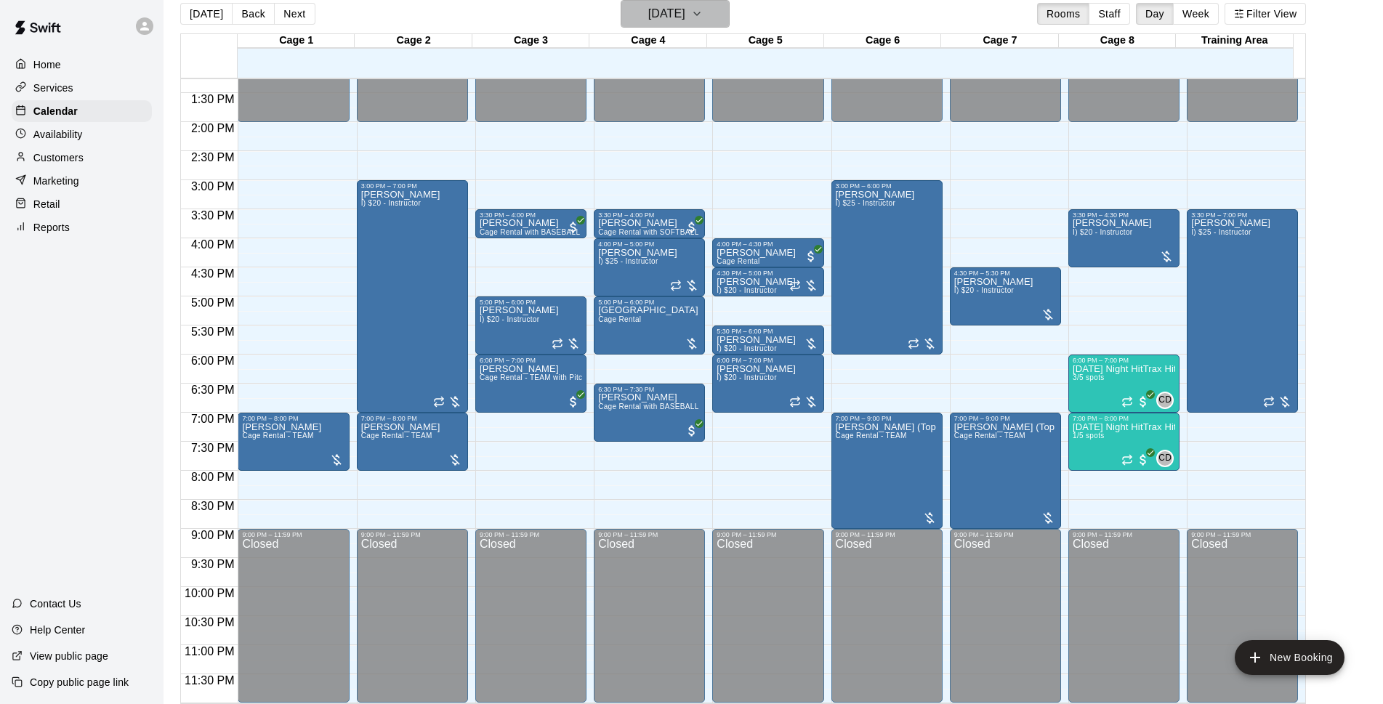
click at [651, 15] on h6 "[DATE]" at bounding box center [666, 14] width 37 height 20
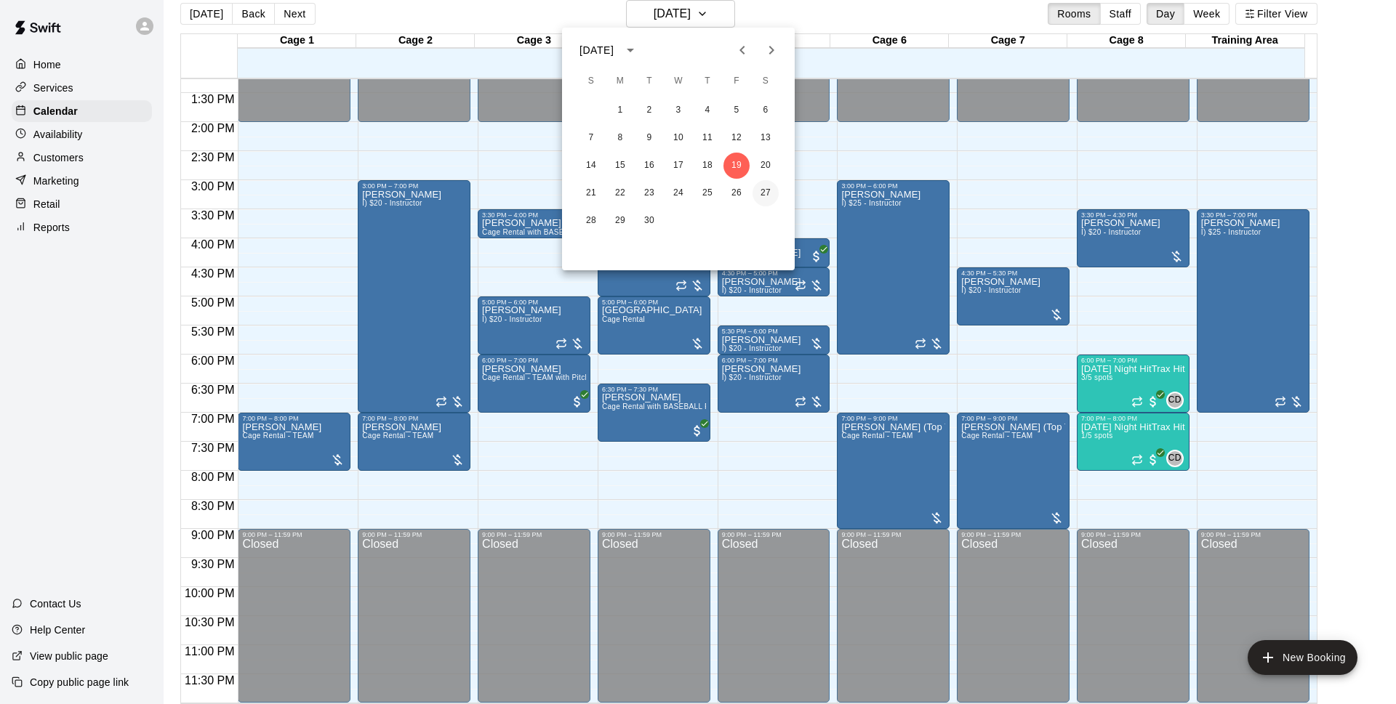
click at [764, 201] on button "27" at bounding box center [765, 193] width 26 height 26
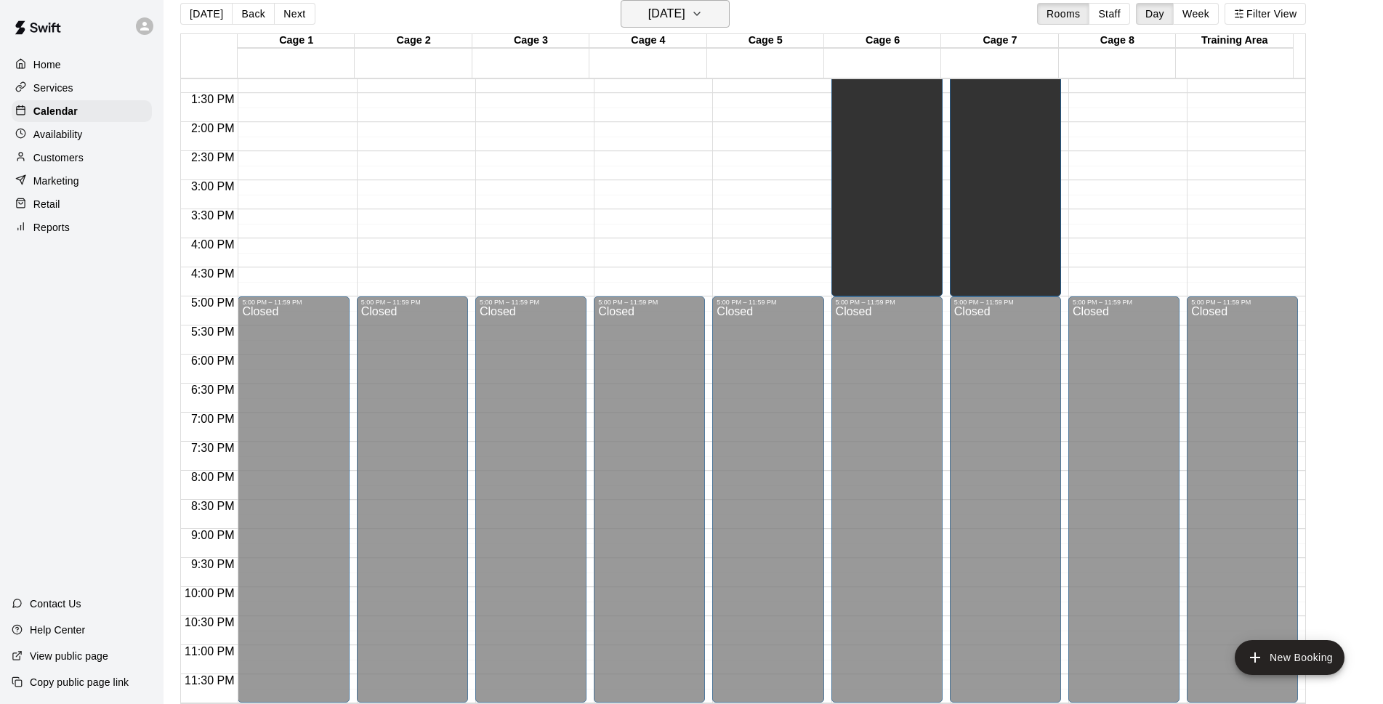
click at [685, 14] on h6 "[DATE]" at bounding box center [666, 14] width 37 height 20
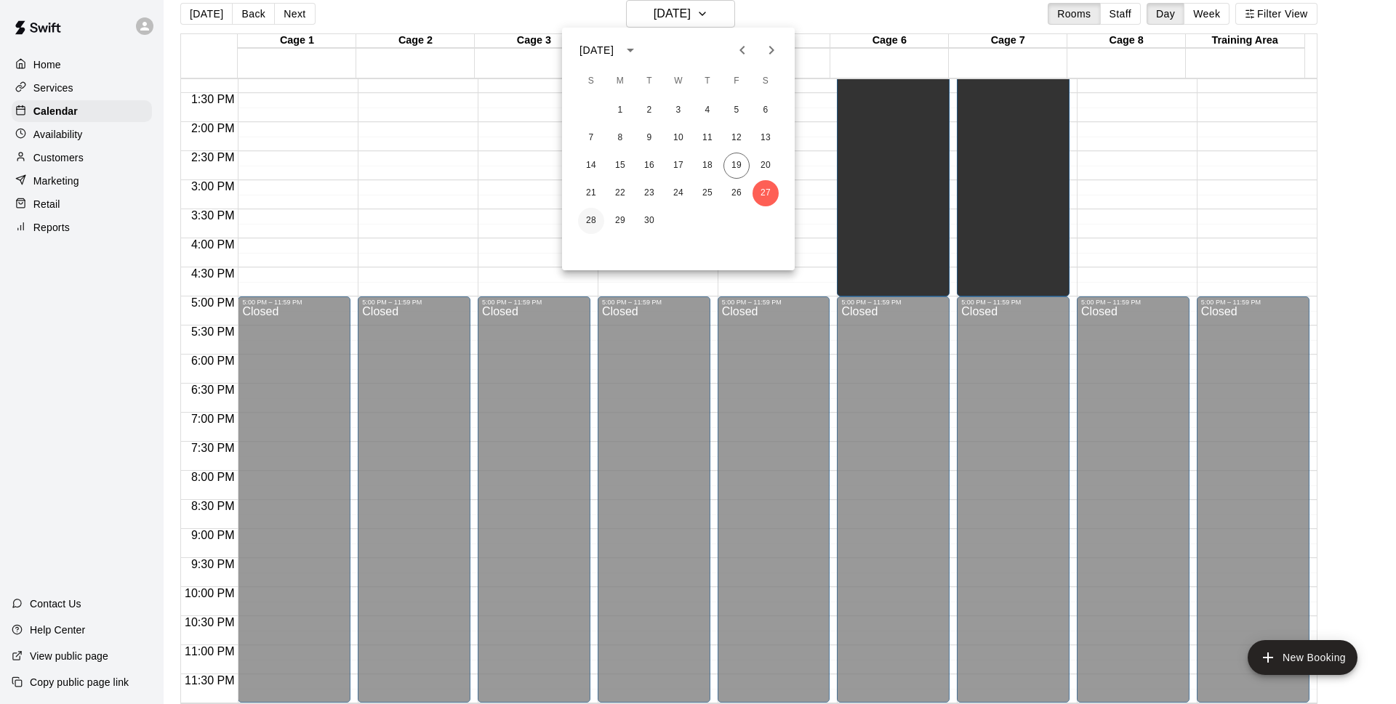
click at [584, 217] on button "28" at bounding box center [591, 221] width 26 height 26
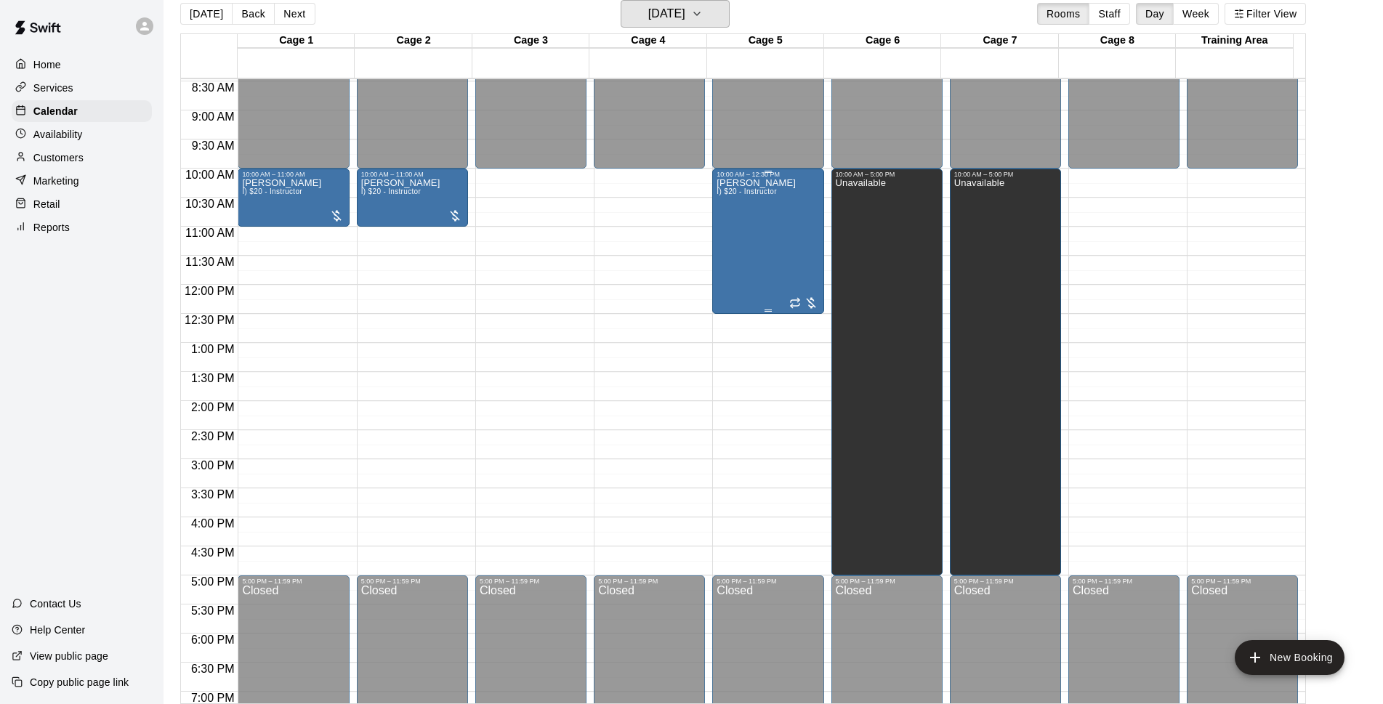
scroll to position [398, 0]
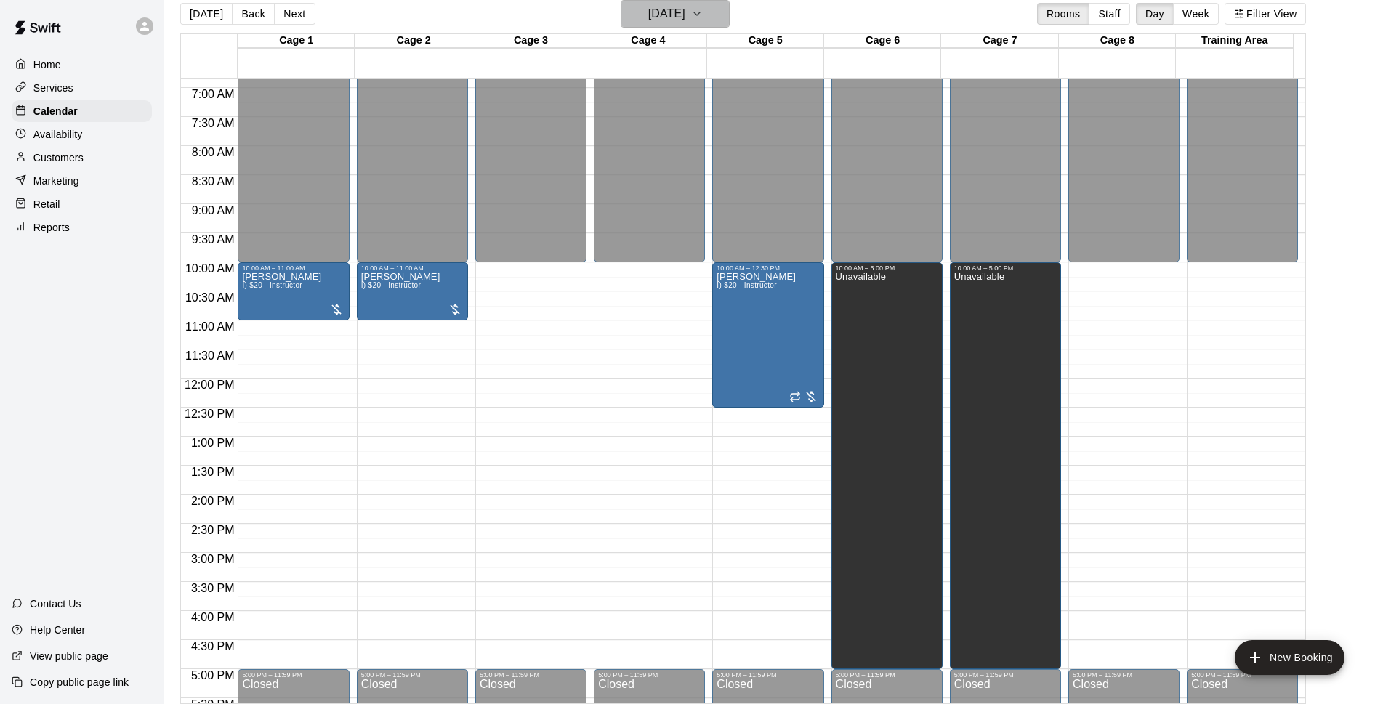
click at [703, 13] on icon "button" at bounding box center [697, 13] width 12 height 17
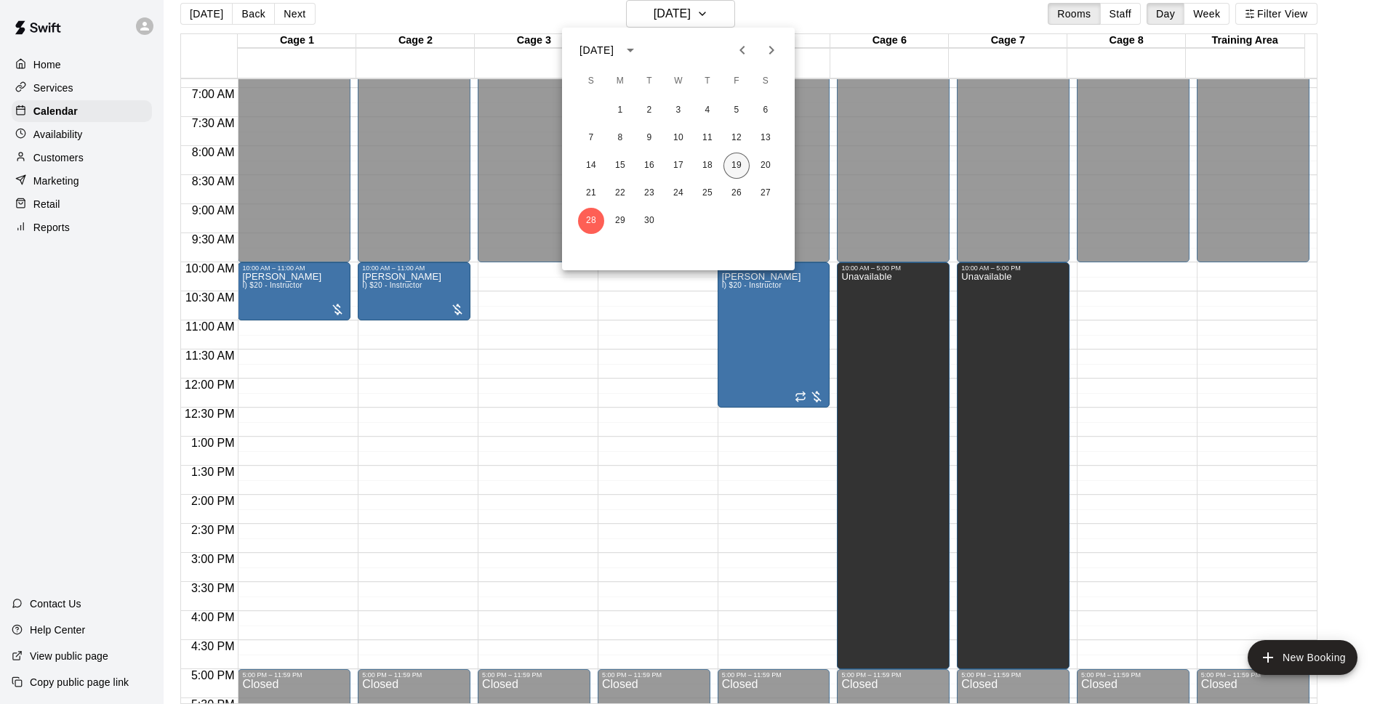
click at [745, 170] on button "19" at bounding box center [736, 166] width 26 height 26
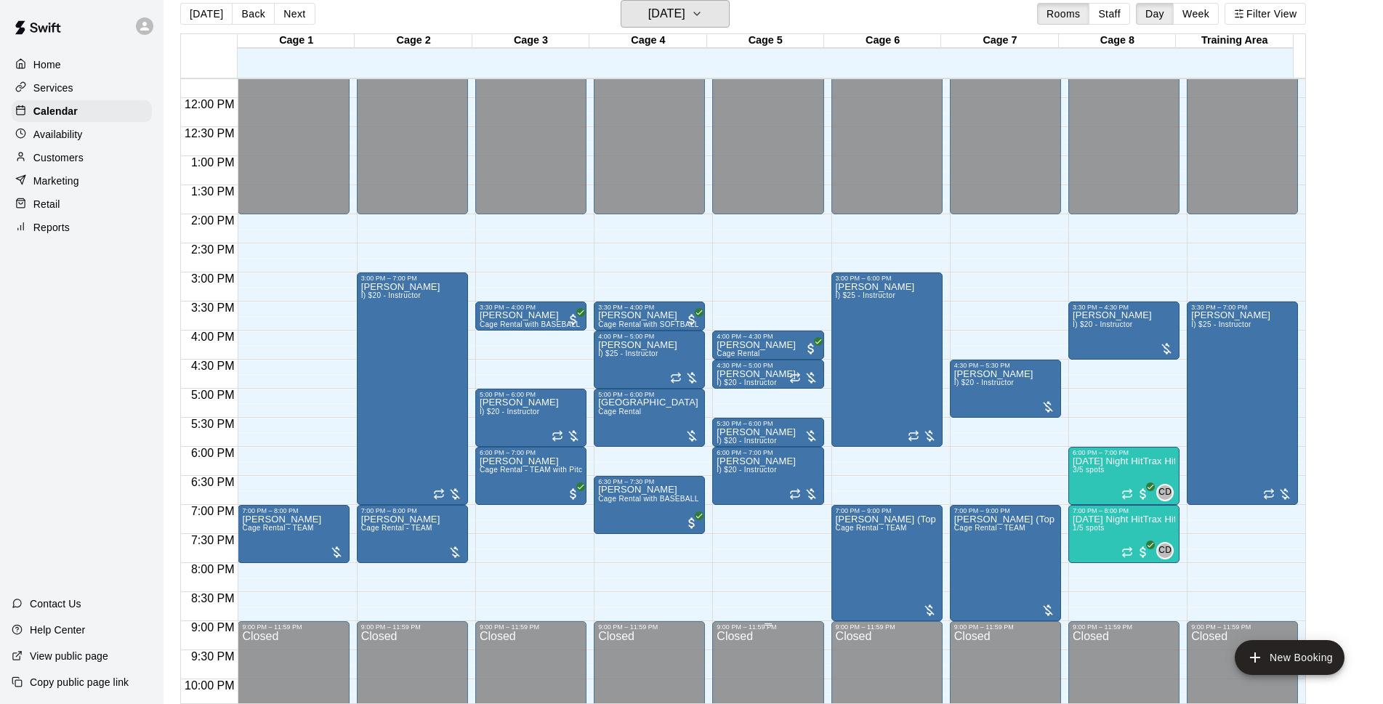
scroll to position [773, 0]
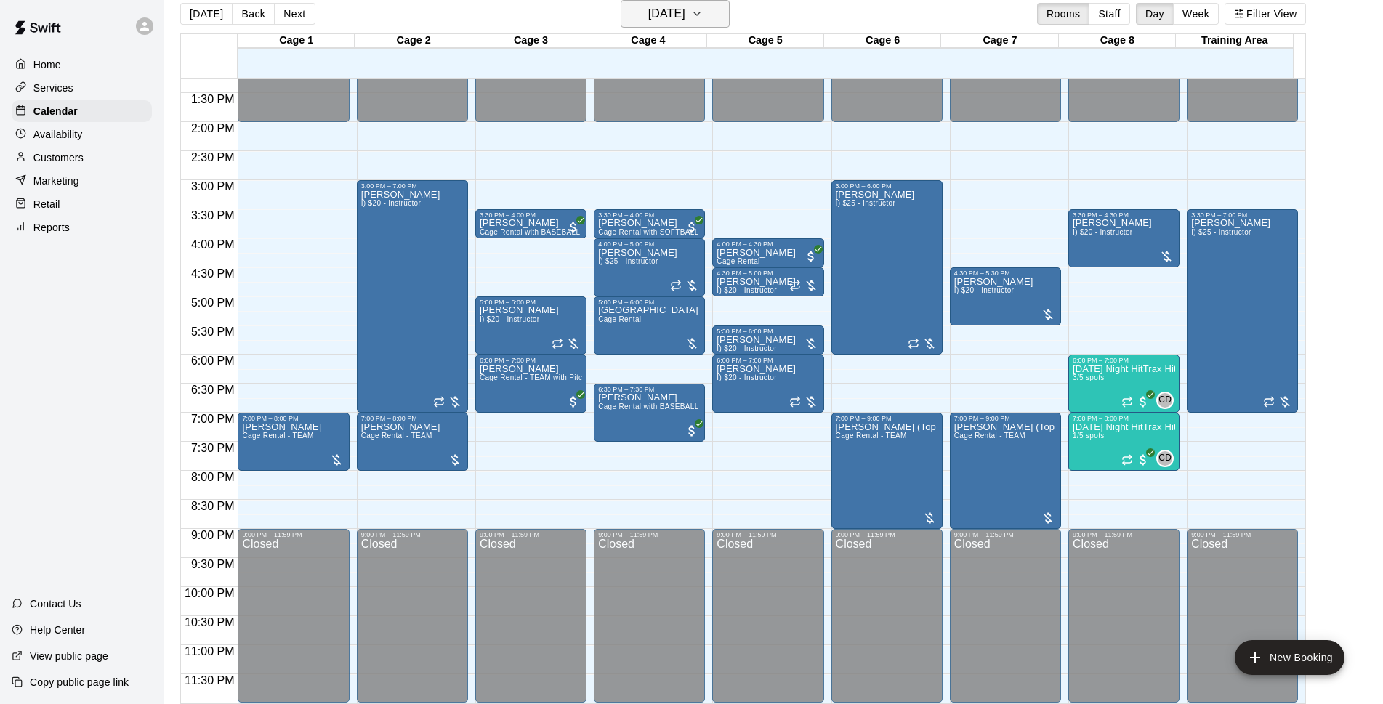
click at [707, 23] on button "[DATE]" at bounding box center [675, 14] width 109 height 28
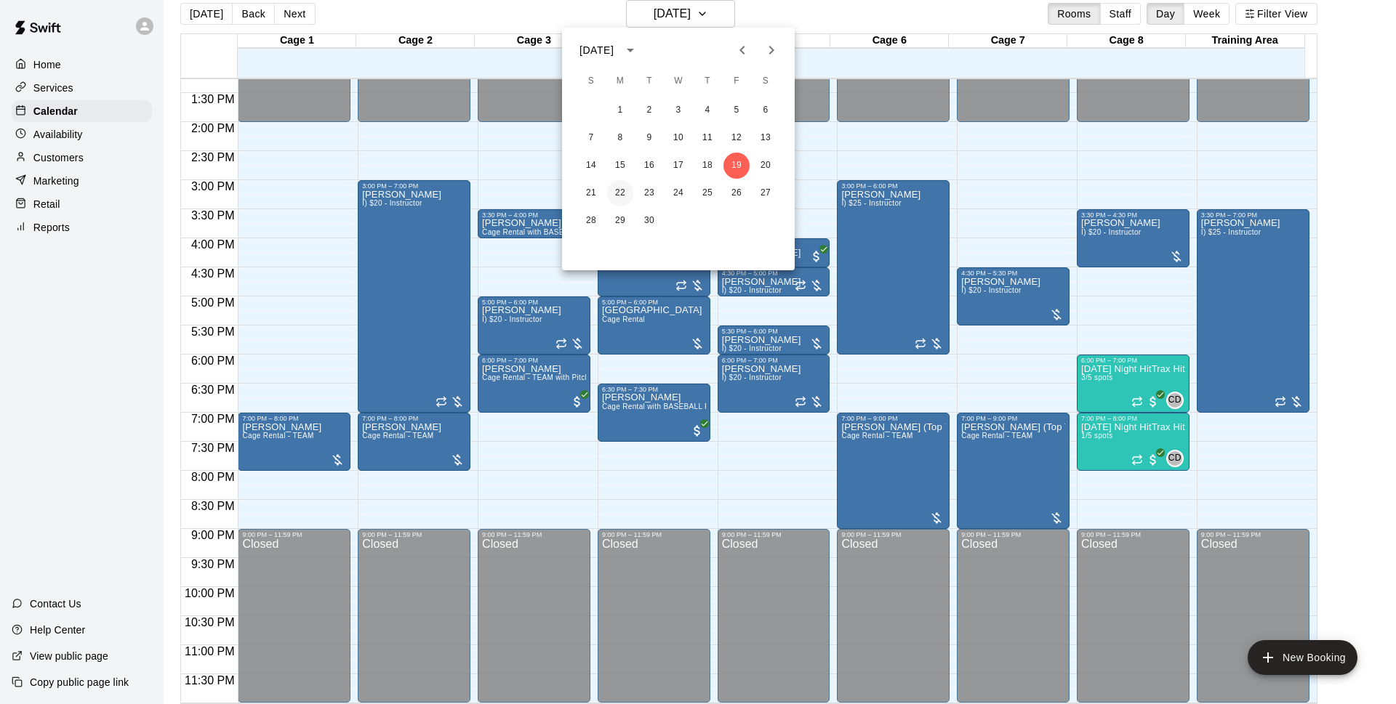
click at [622, 191] on button "22" at bounding box center [620, 193] width 26 height 26
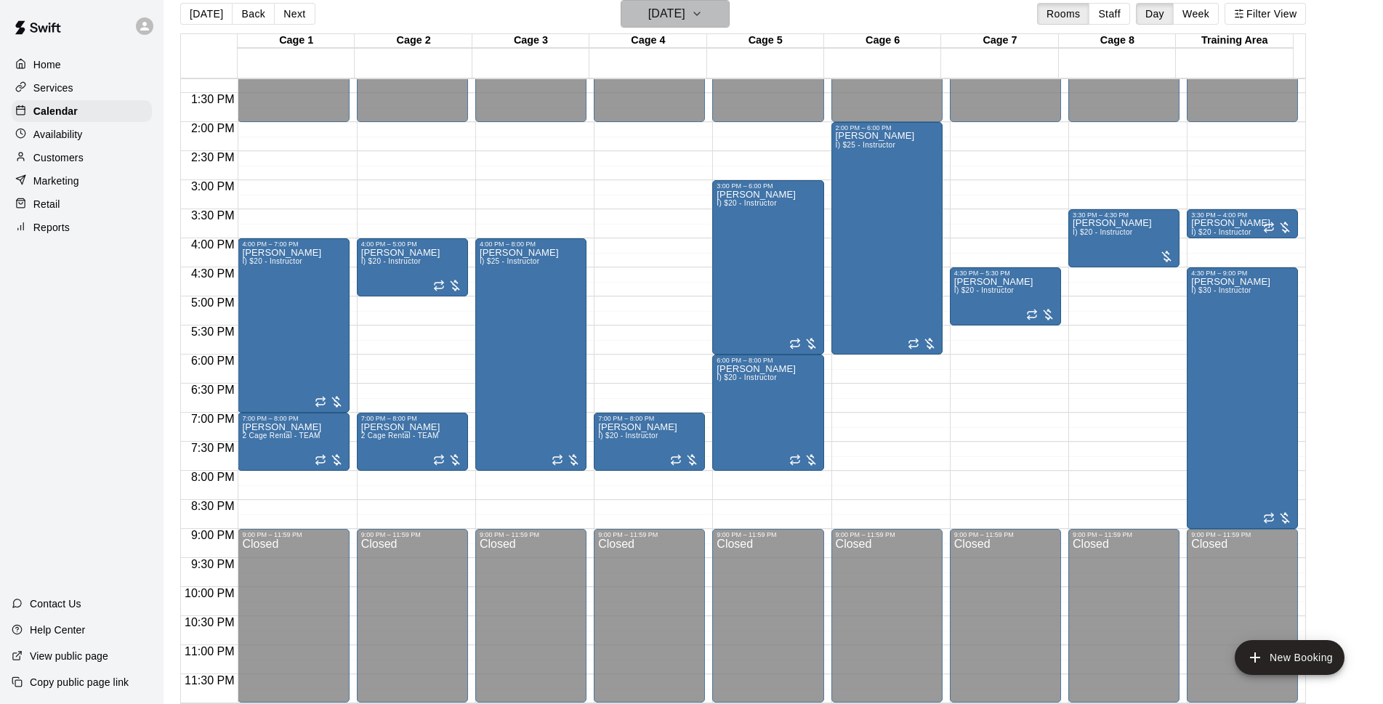
click at [685, 15] on h6 "[DATE]" at bounding box center [666, 14] width 37 height 20
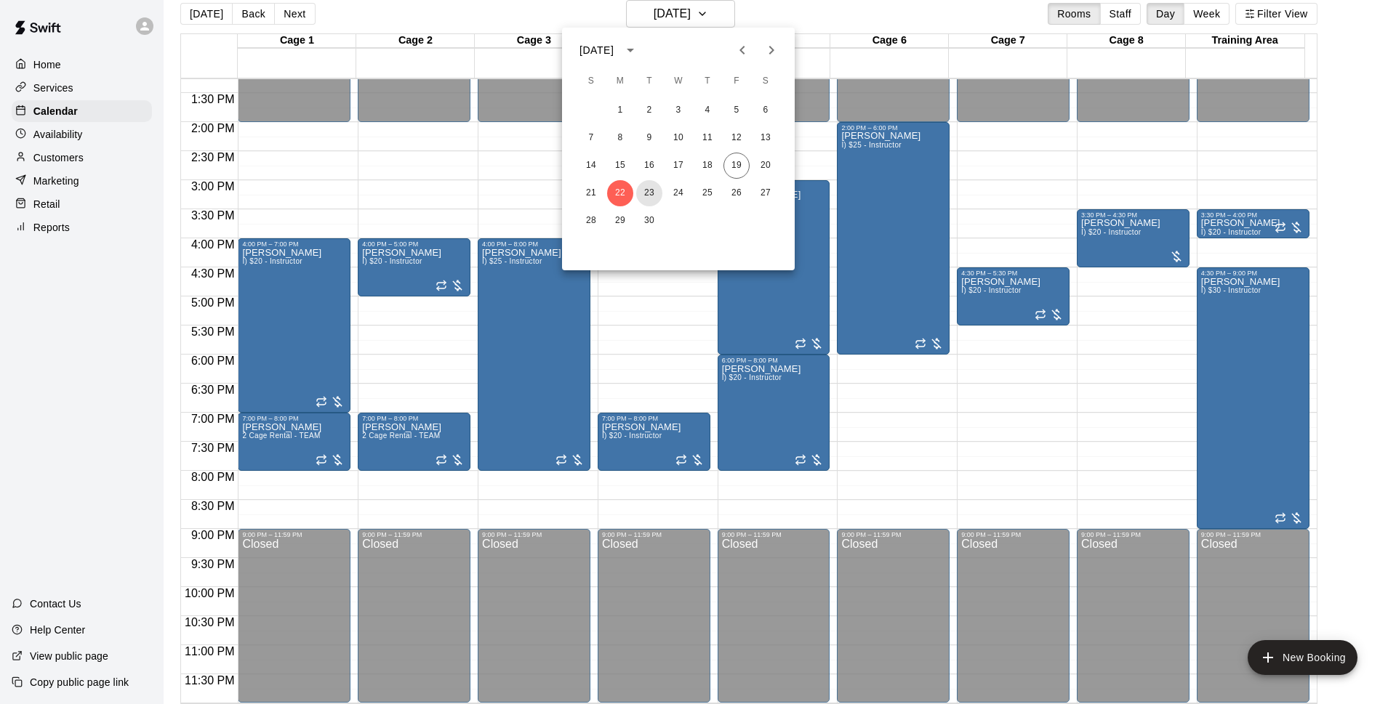
drag, startPoint x: 653, startPoint y: 187, endPoint x: 866, endPoint y: 70, distance: 242.4
click at [653, 188] on button "23" at bounding box center [649, 193] width 26 height 26
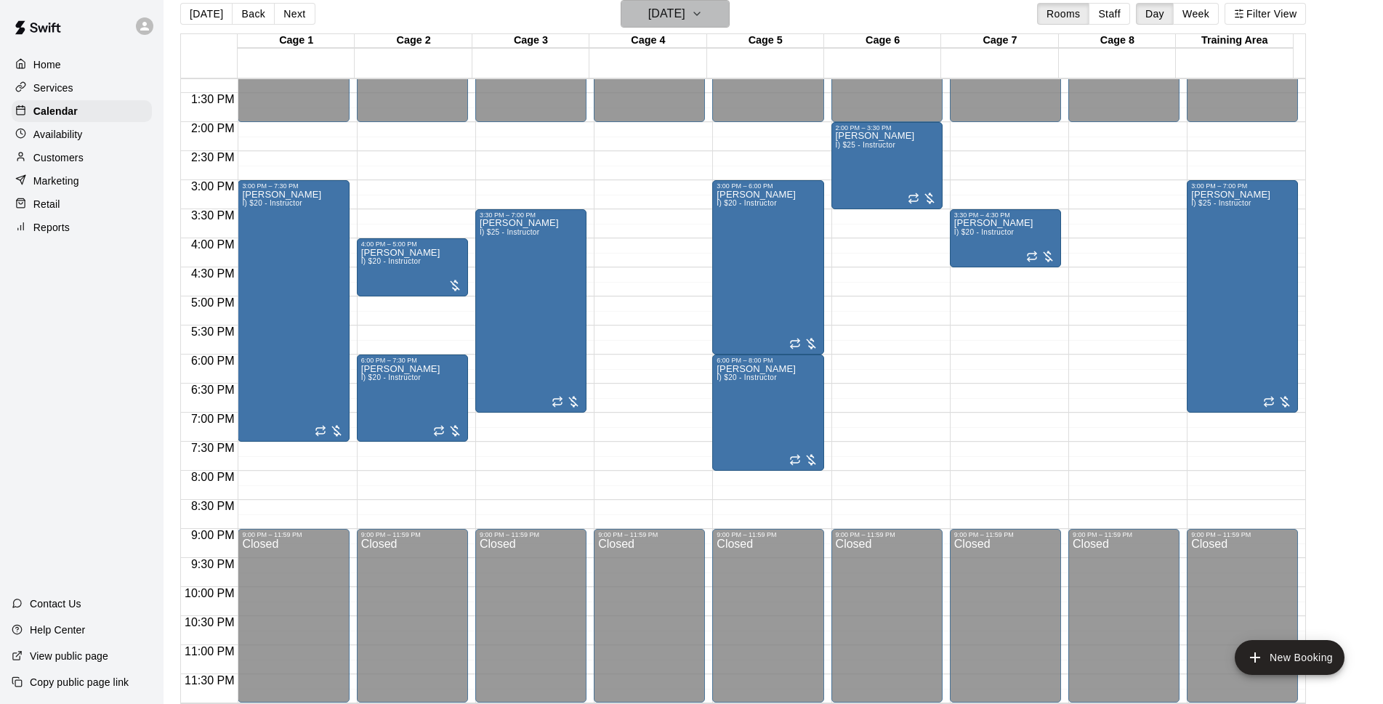
click at [656, 8] on h6 "[DATE]" at bounding box center [666, 14] width 37 height 20
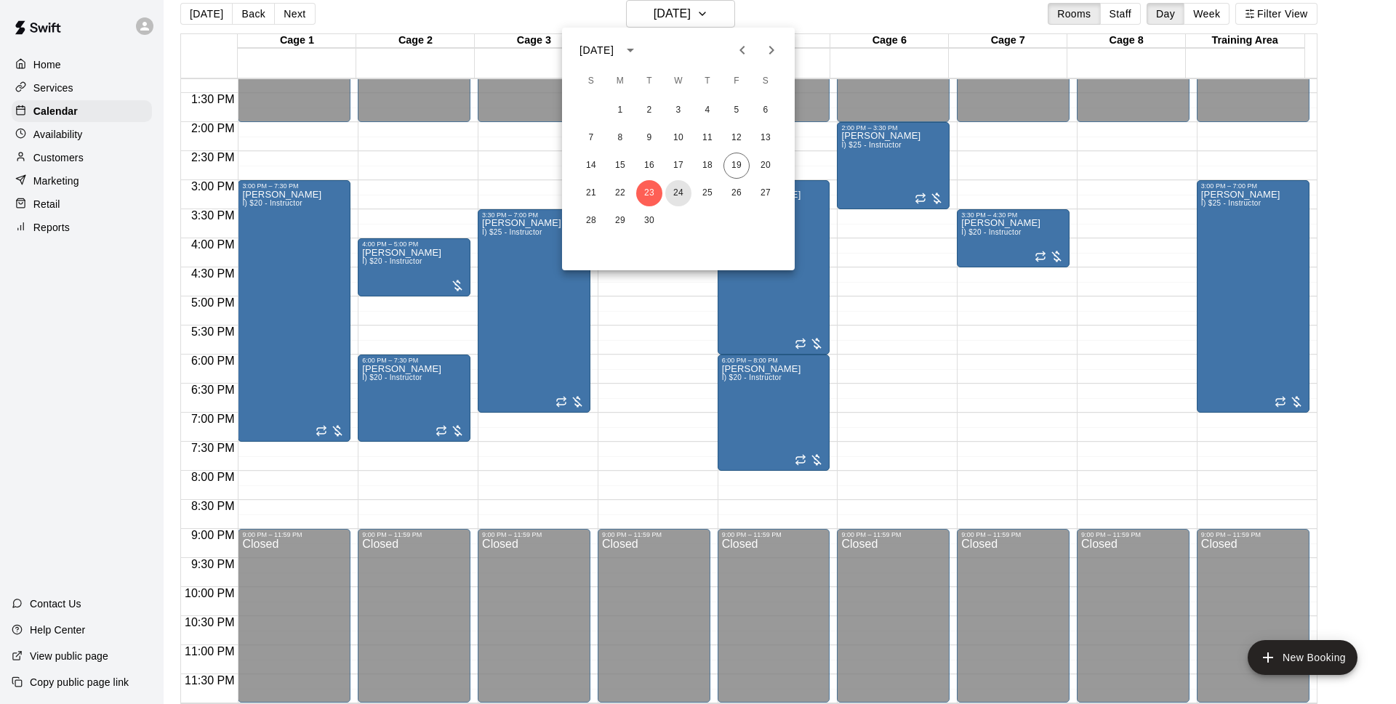
click at [682, 185] on button "24" at bounding box center [678, 193] width 26 height 26
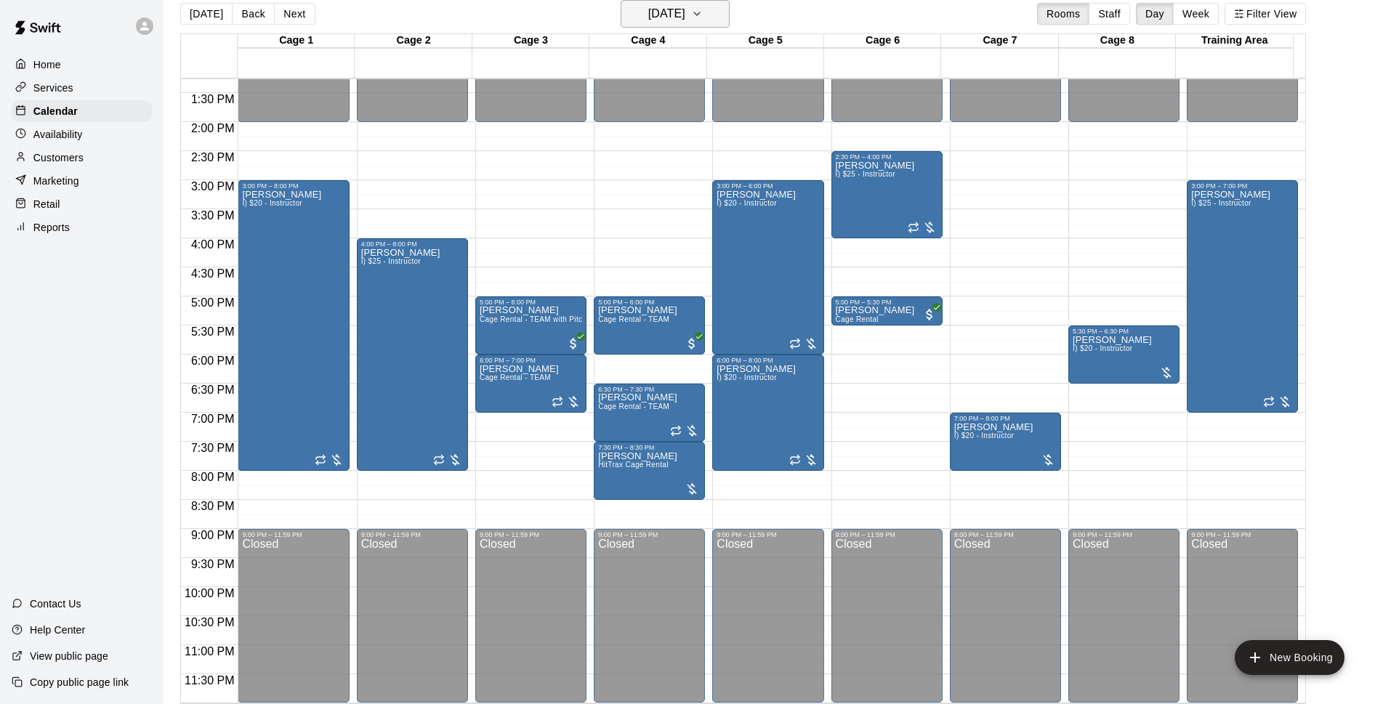
click at [685, 6] on h6 "[DATE]" at bounding box center [666, 14] width 37 height 20
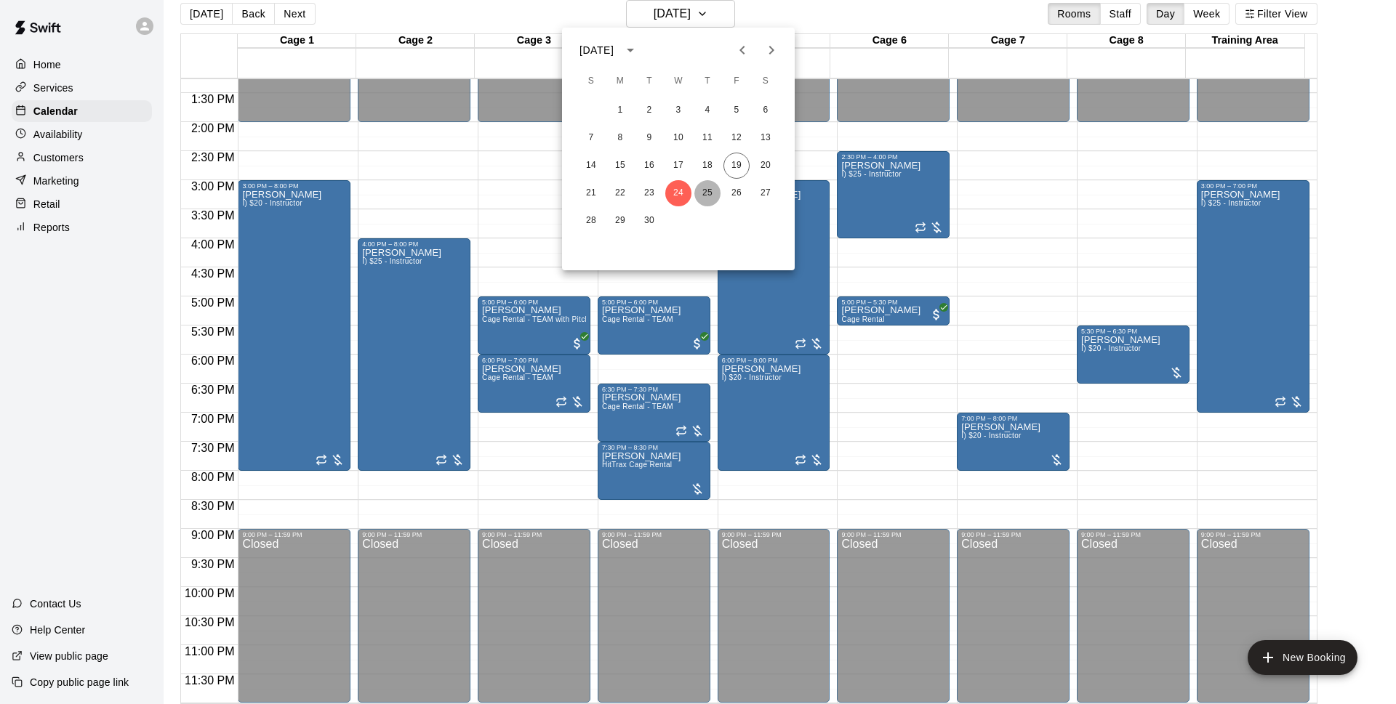
click at [716, 193] on button "25" at bounding box center [707, 193] width 26 height 26
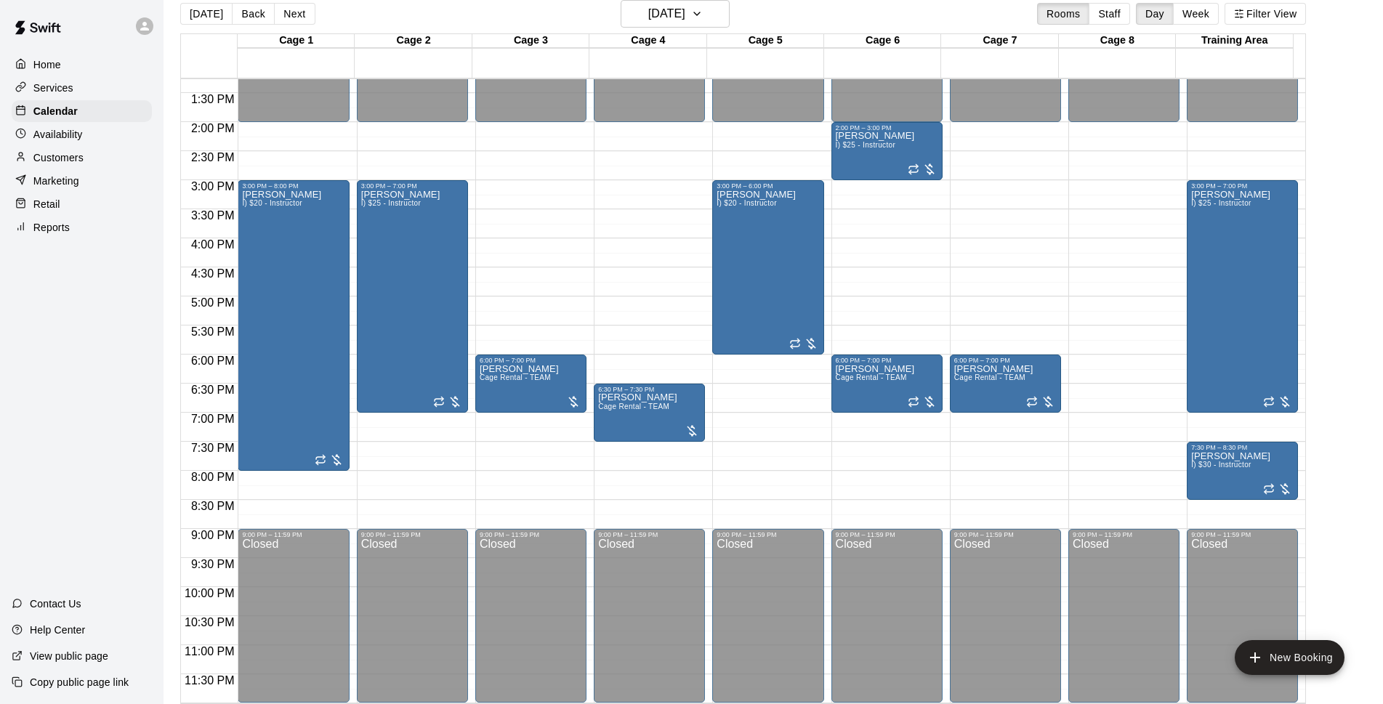
click at [881, 17] on div "[DATE] Back [DATE][DATE] Rooms Staff Day Week Filter View" at bounding box center [743, 16] width 1126 height 33
click at [703, 17] on icon "button" at bounding box center [697, 13] width 12 height 17
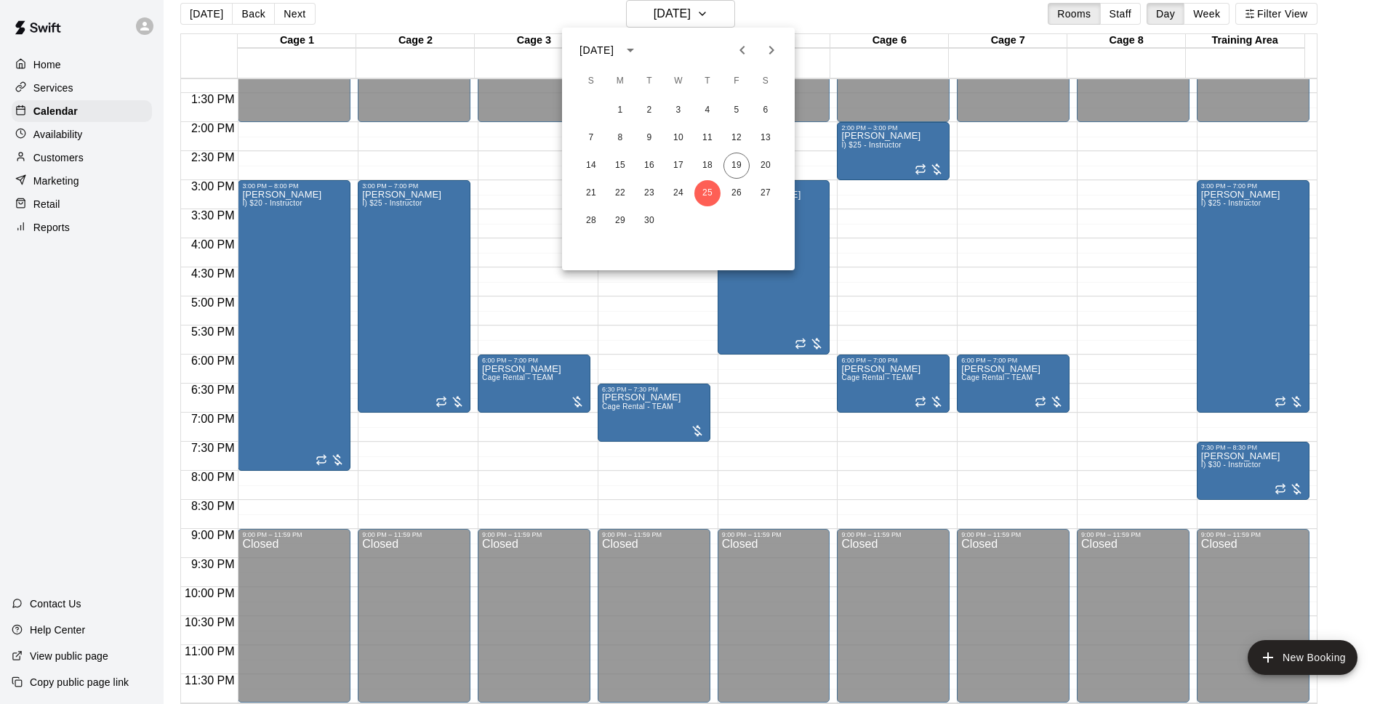
click at [858, 18] on div at bounding box center [698, 352] width 1396 height 704
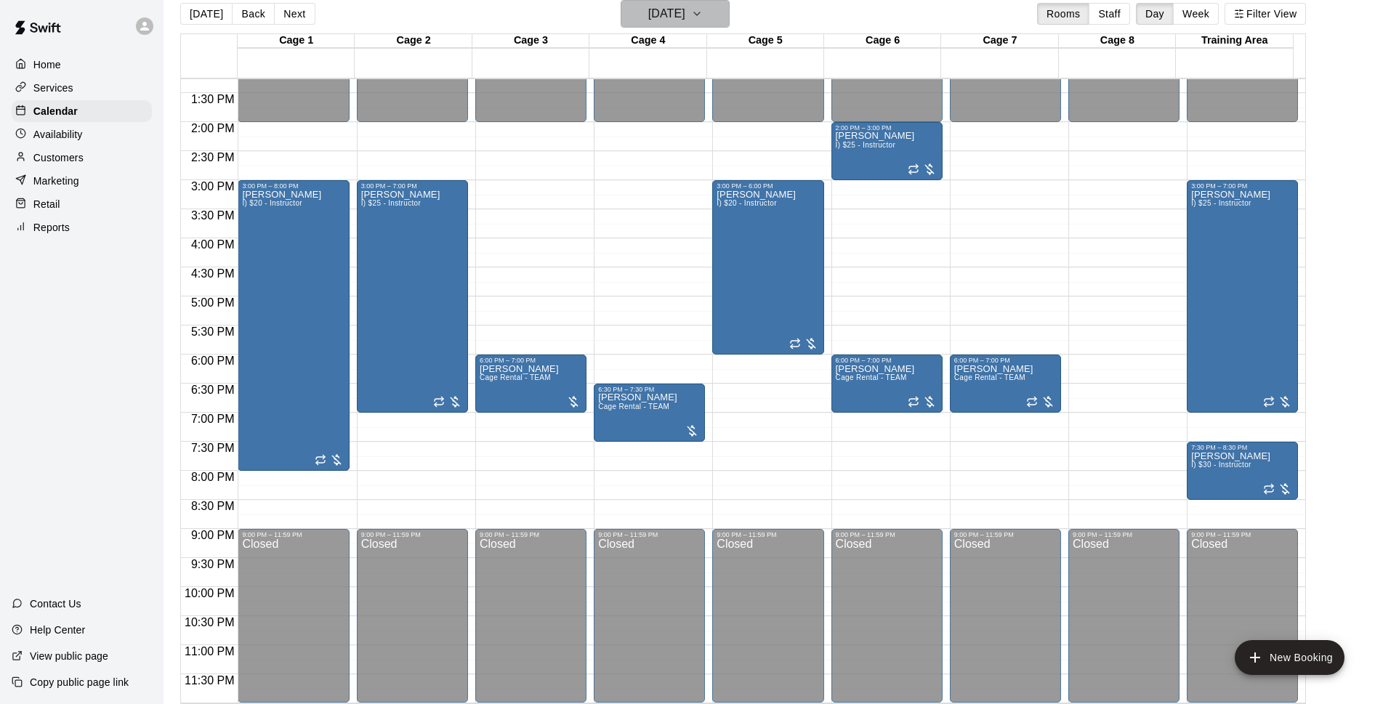
click at [685, 15] on h6 "[DATE]" at bounding box center [666, 14] width 37 height 20
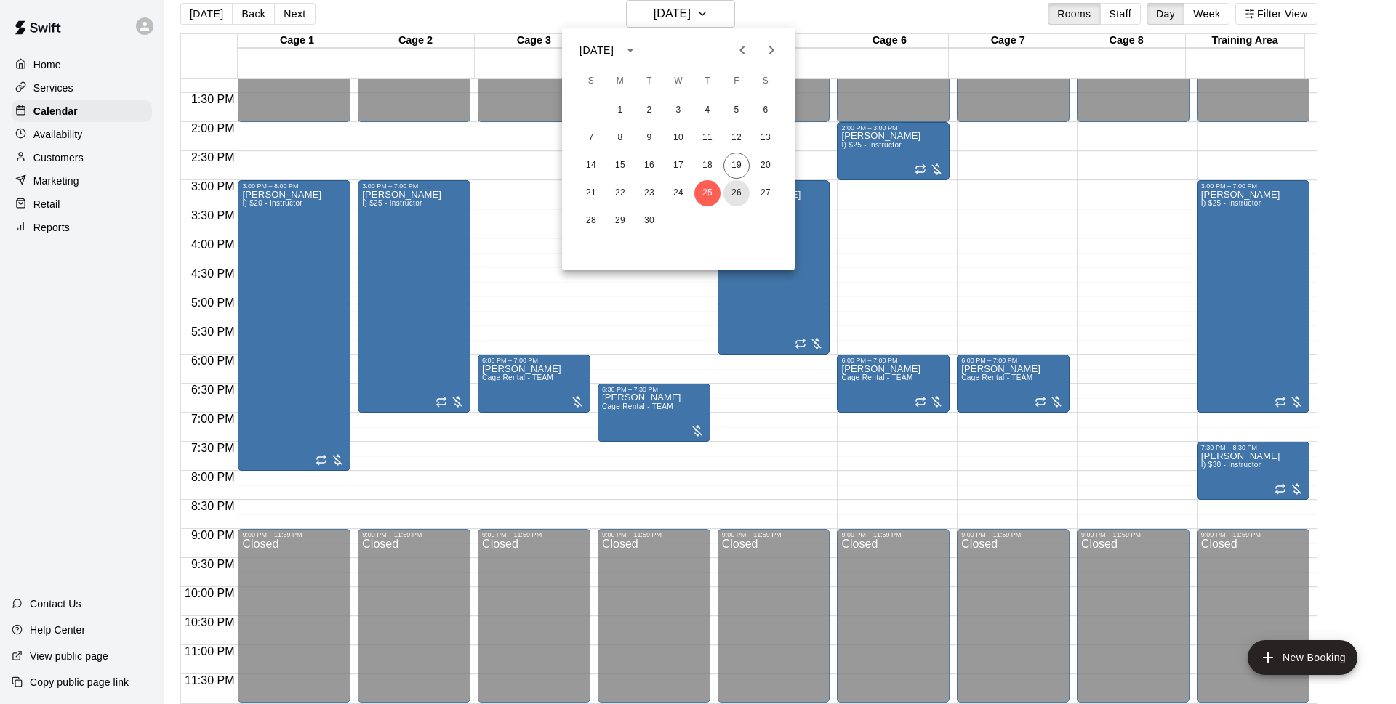
click at [743, 190] on button "26" at bounding box center [736, 193] width 26 height 26
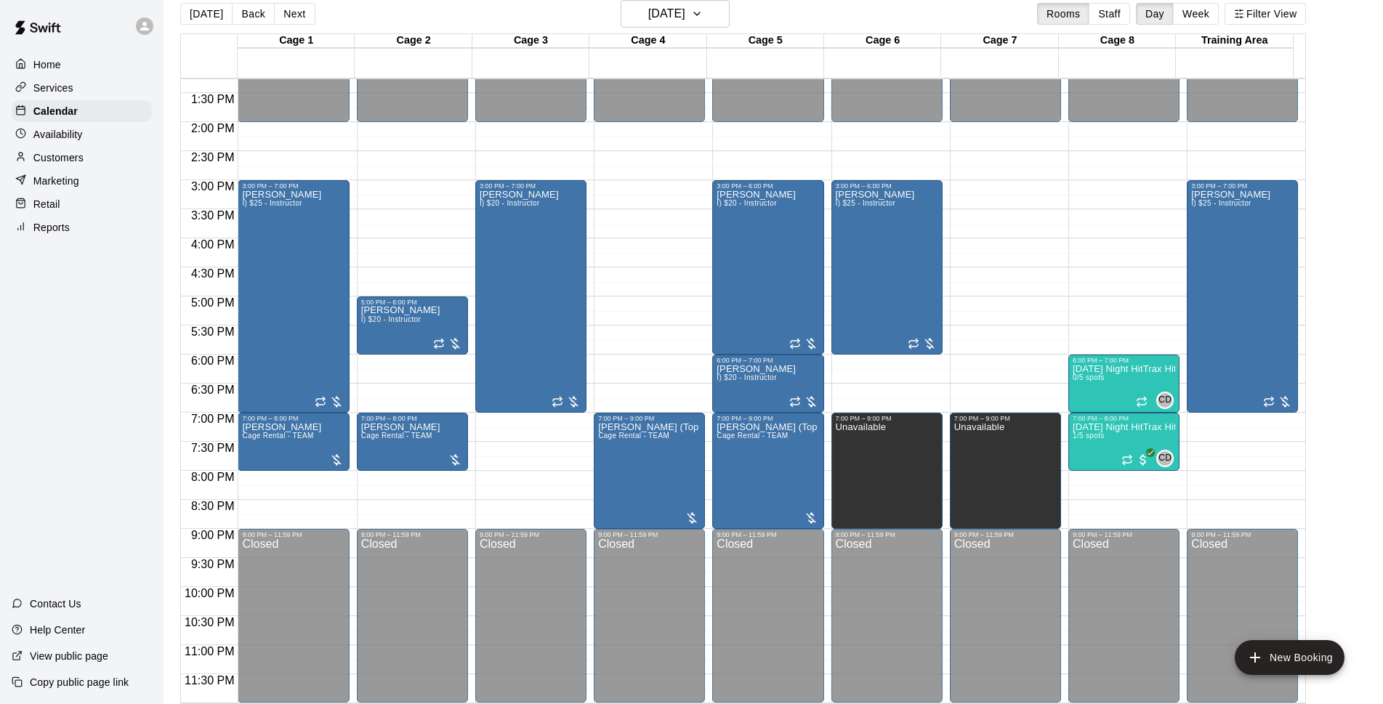
click at [957, 16] on div "[DATE] Back [DATE][DATE] Rooms Staff Day Week Filter View" at bounding box center [743, 16] width 1126 height 33
click at [875, 23] on div "[DATE] Back [DATE][DATE] Rooms Staff Day Week Filter View" at bounding box center [743, 16] width 1126 height 33
click at [685, 15] on h6 "[DATE]" at bounding box center [666, 14] width 37 height 20
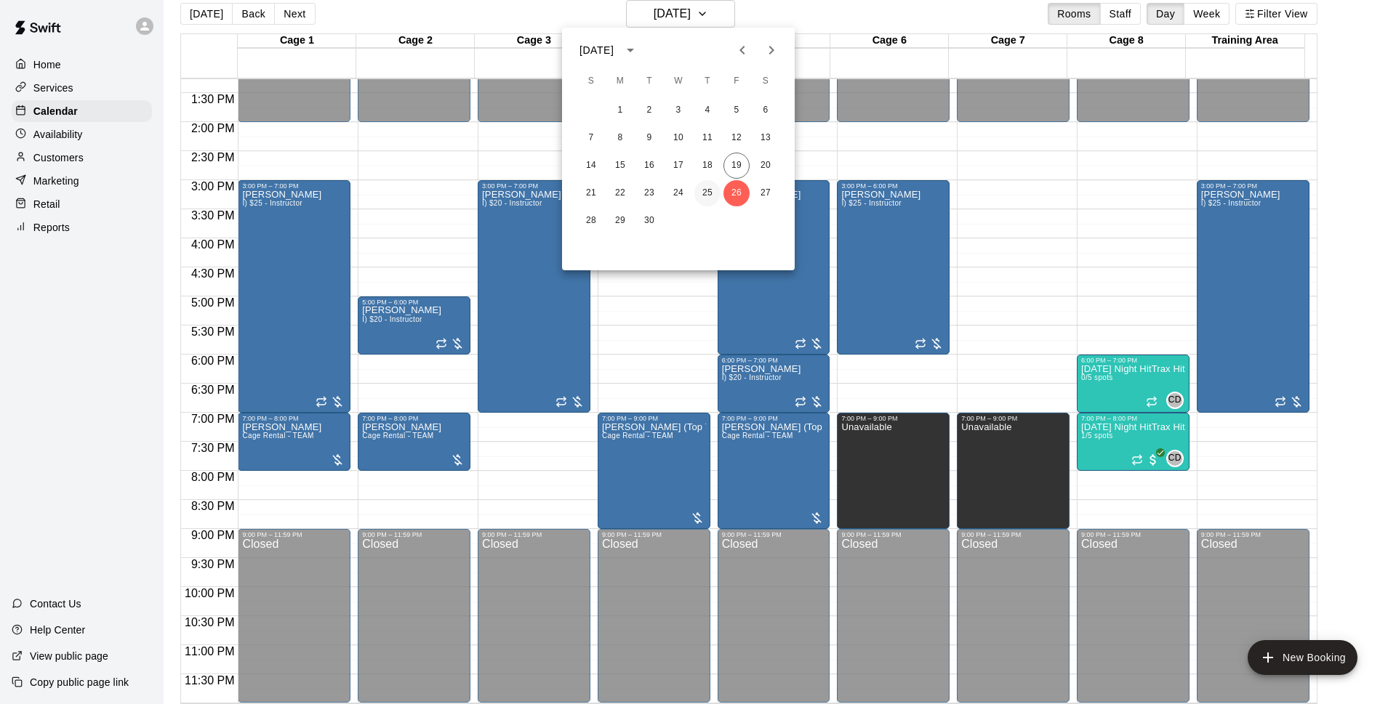
click at [707, 187] on button "25" at bounding box center [707, 193] width 26 height 26
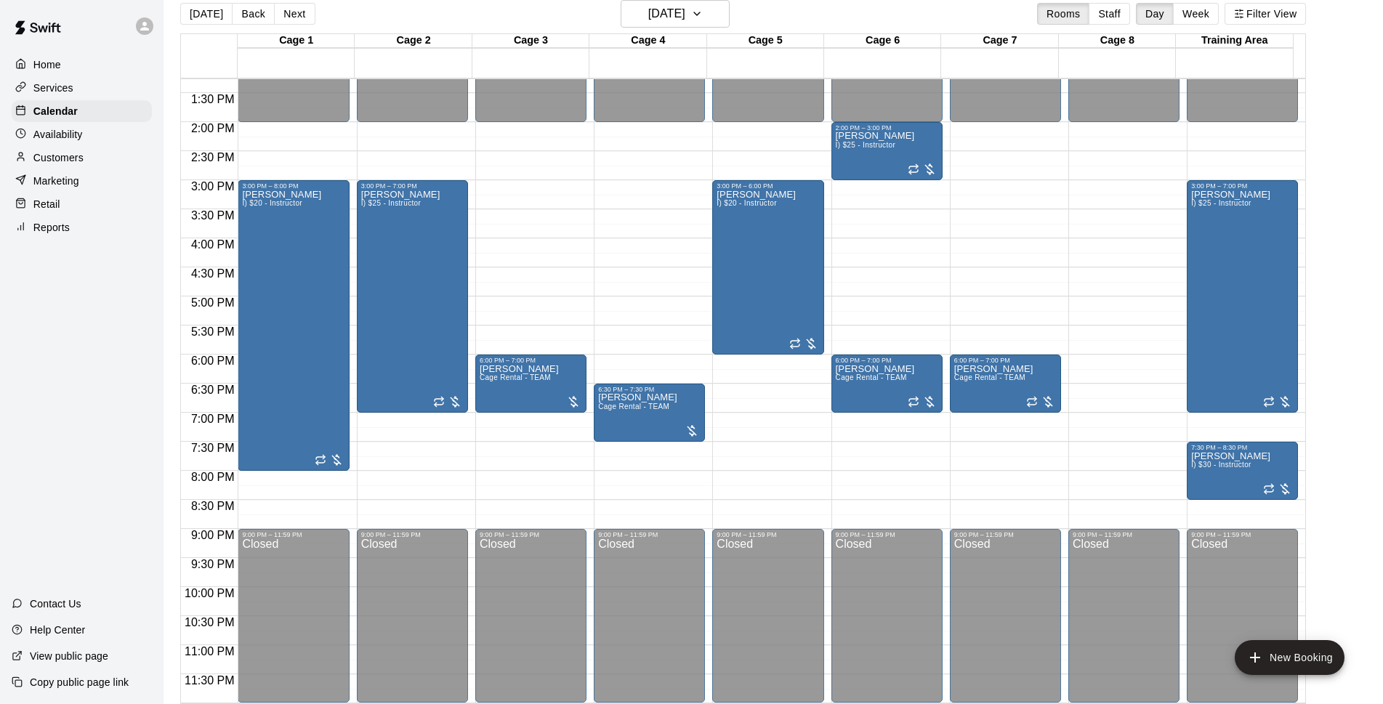
click at [827, 20] on div "[DATE] Back [DATE][DATE] Rooms Staff Day Week Filter View" at bounding box center [743, 16] width 1126 height 33
click at [685, 19] on h6 "[DATE]" at bounding box center [666, 14] width 37 height 20
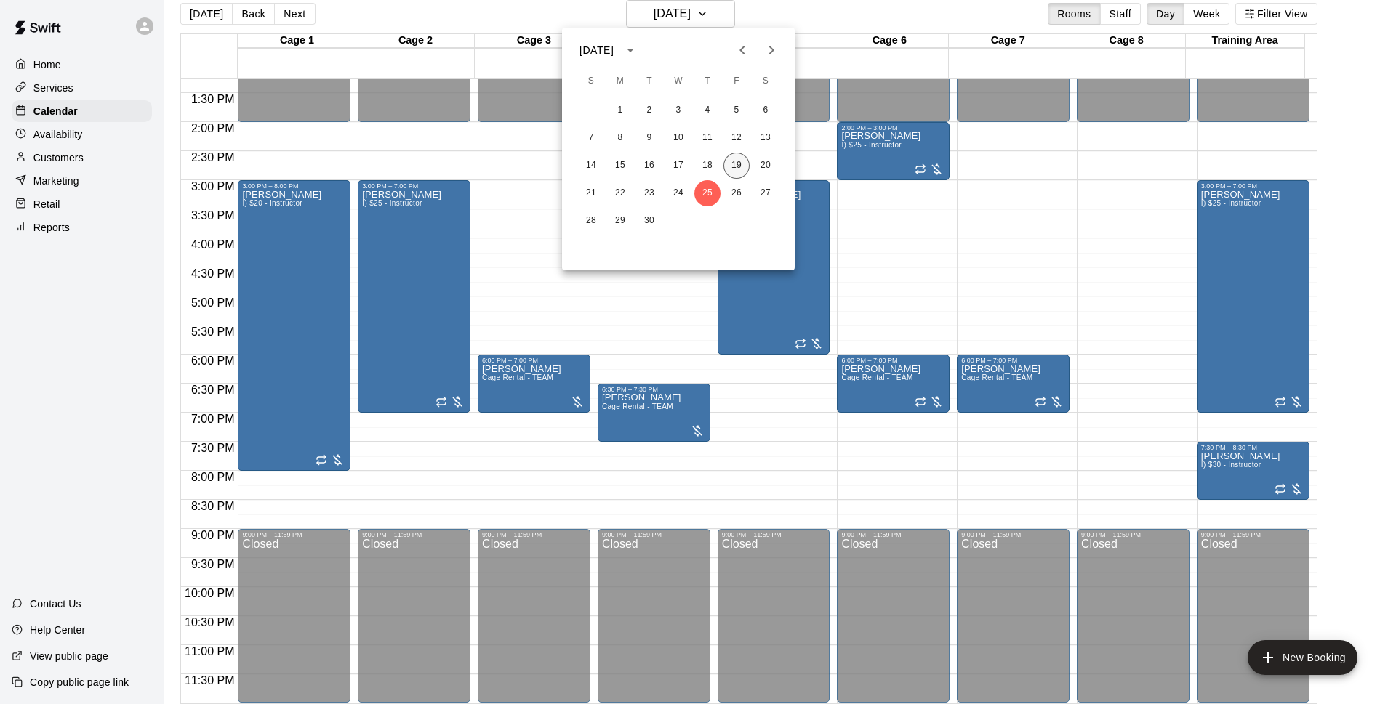
click at [737, 169] on button "19" at bounding box center [736, 166] width 26 height 26
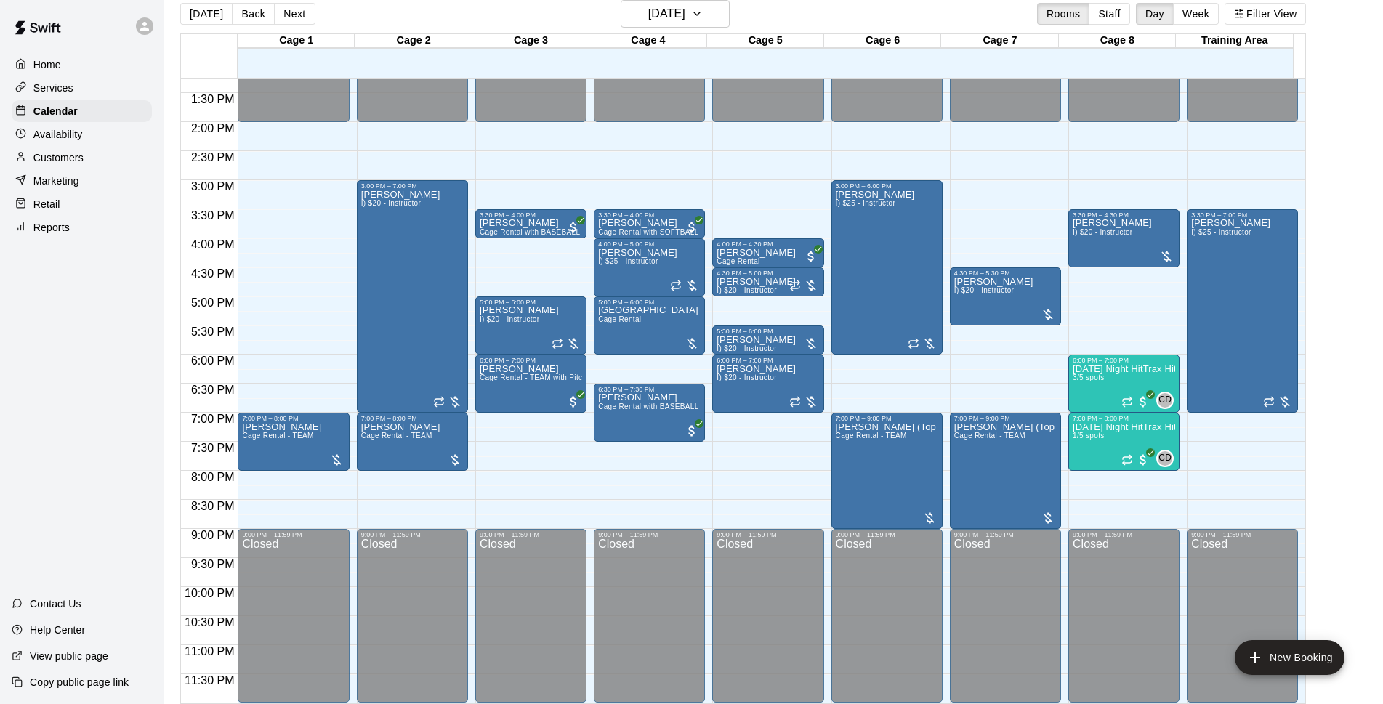
click at [938, 7] on div "[DATE] Back [DATE][DATE] Rooms Staff Day Week Filter View" at bounding box center [743, 16] width 1126 height 33
